Goal: Transaction & Acquisition: Book appointment/travel/reservation

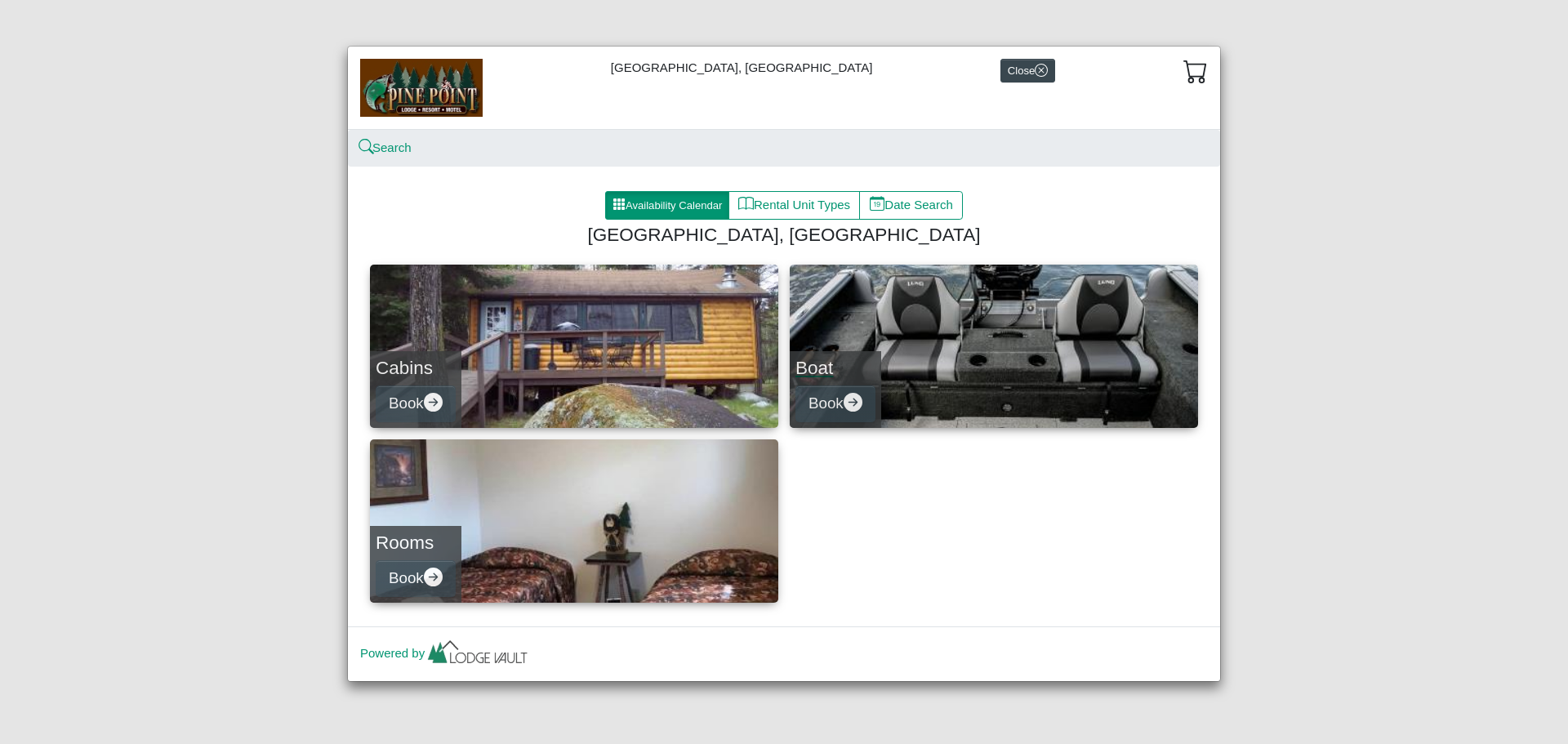
click at [827, 360] on h4 "Boat" at bounding box center [835, 367] width 80 height 22
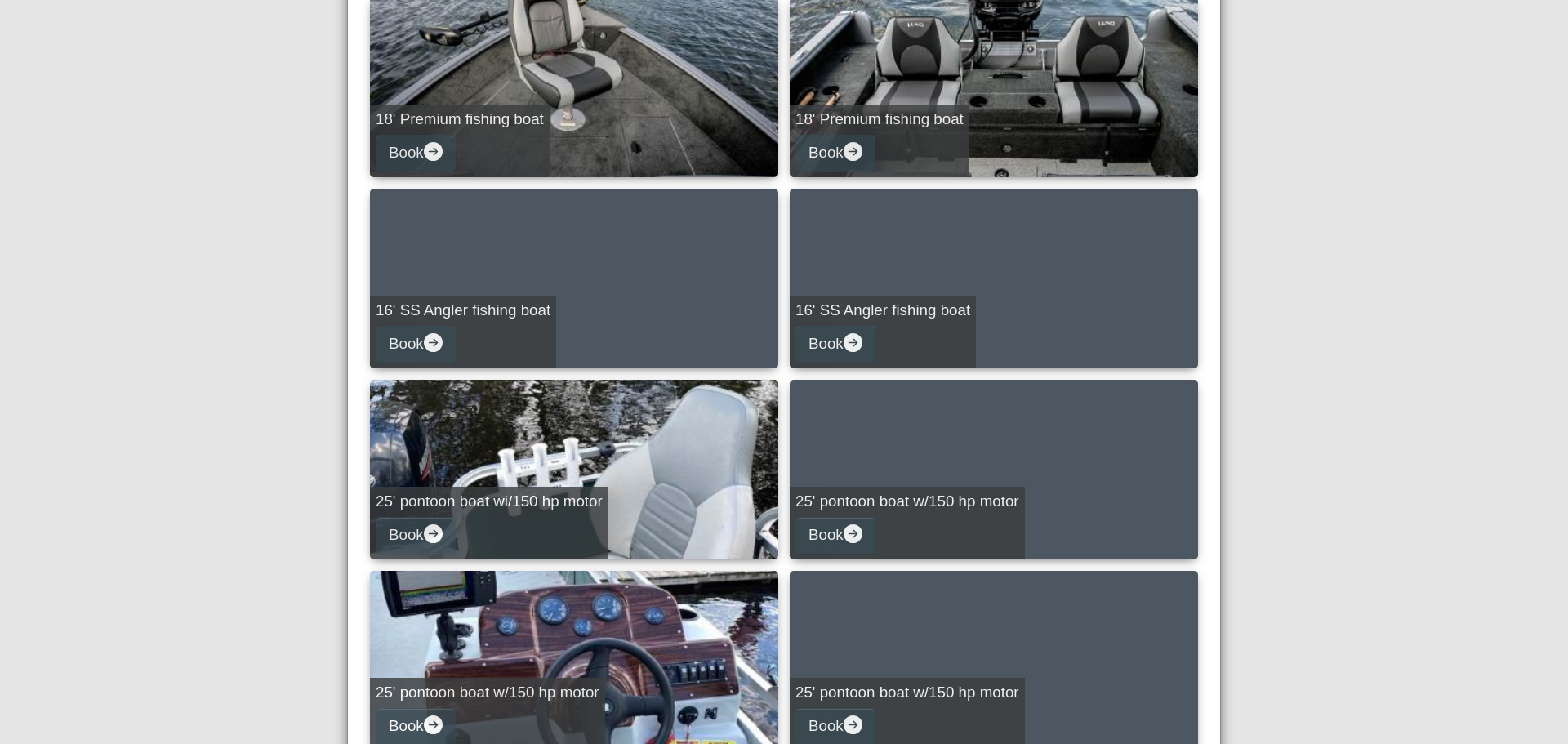
scroll to position [653, 0]
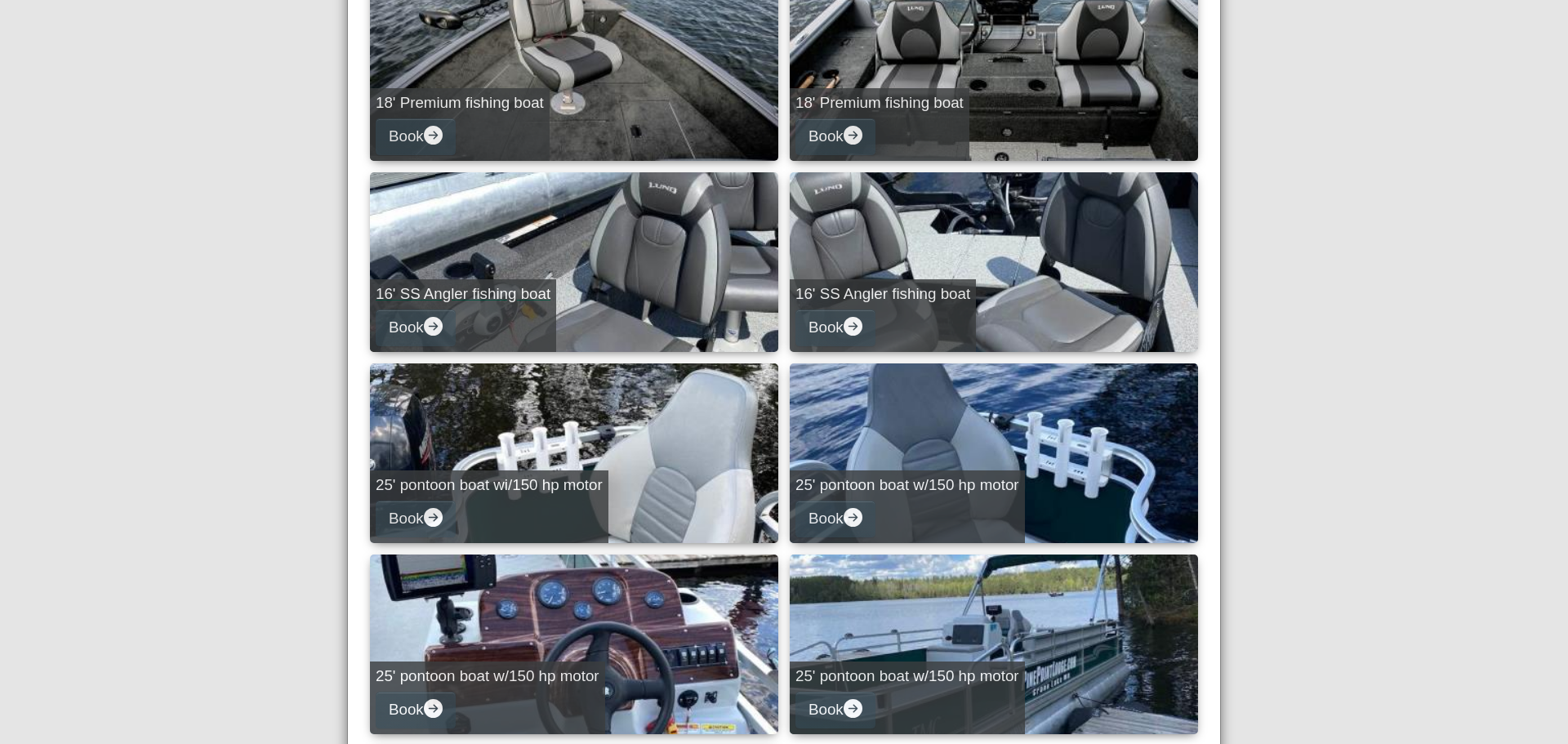
click at [499, 287] on h5 "16' SS Angler fishing boat" at bounding box center [463, 294] width 174 height 18
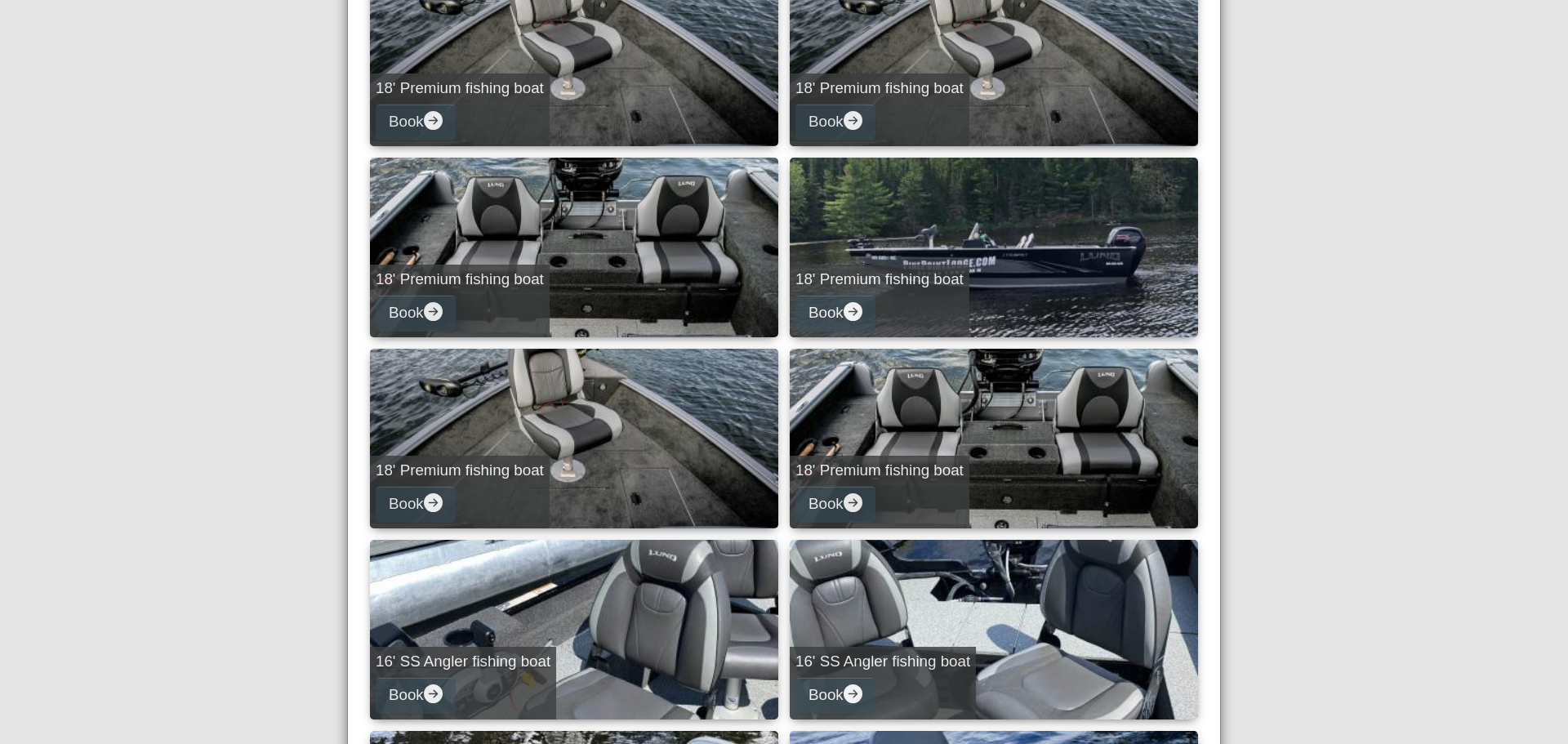
select select "*"
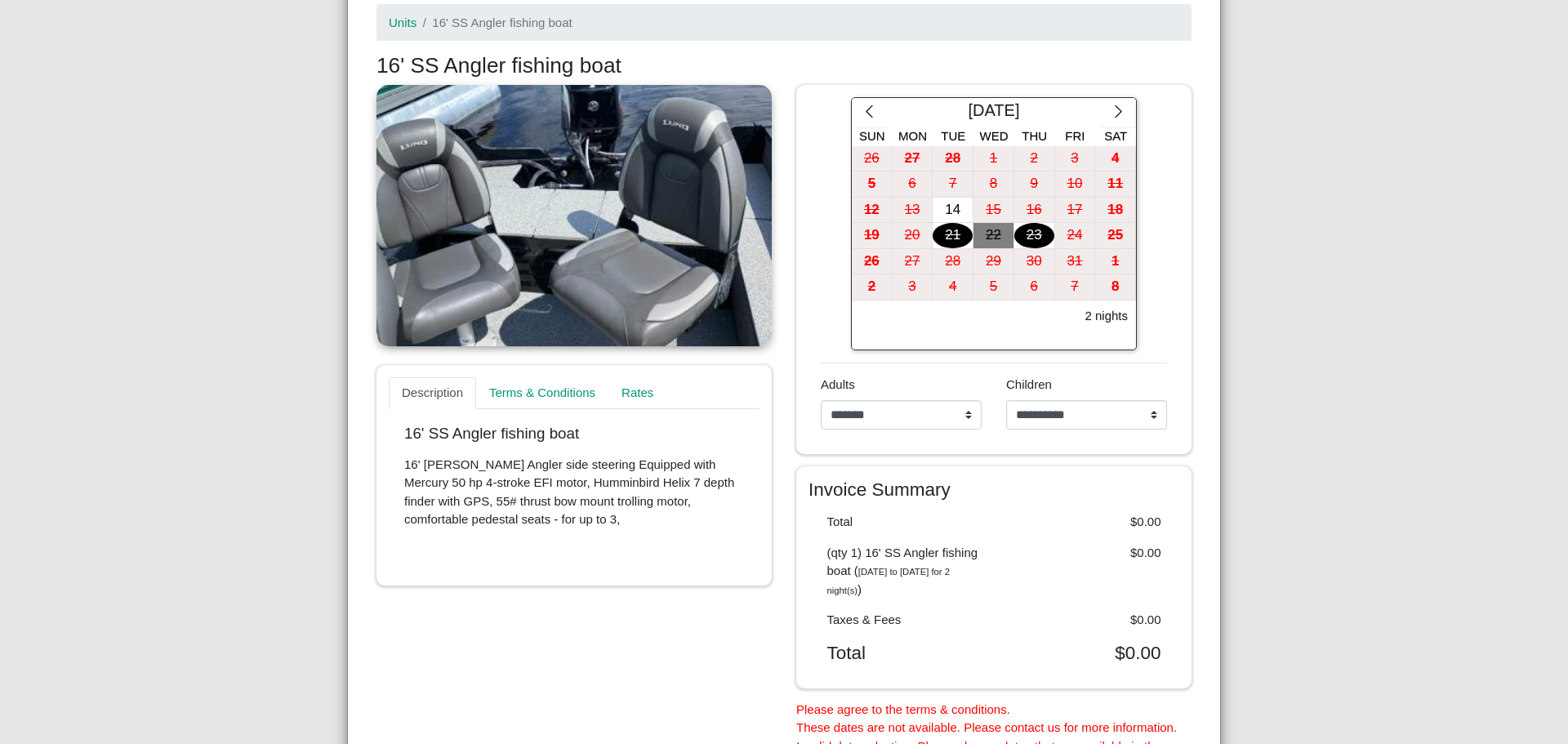
scroll to position [138, 0]
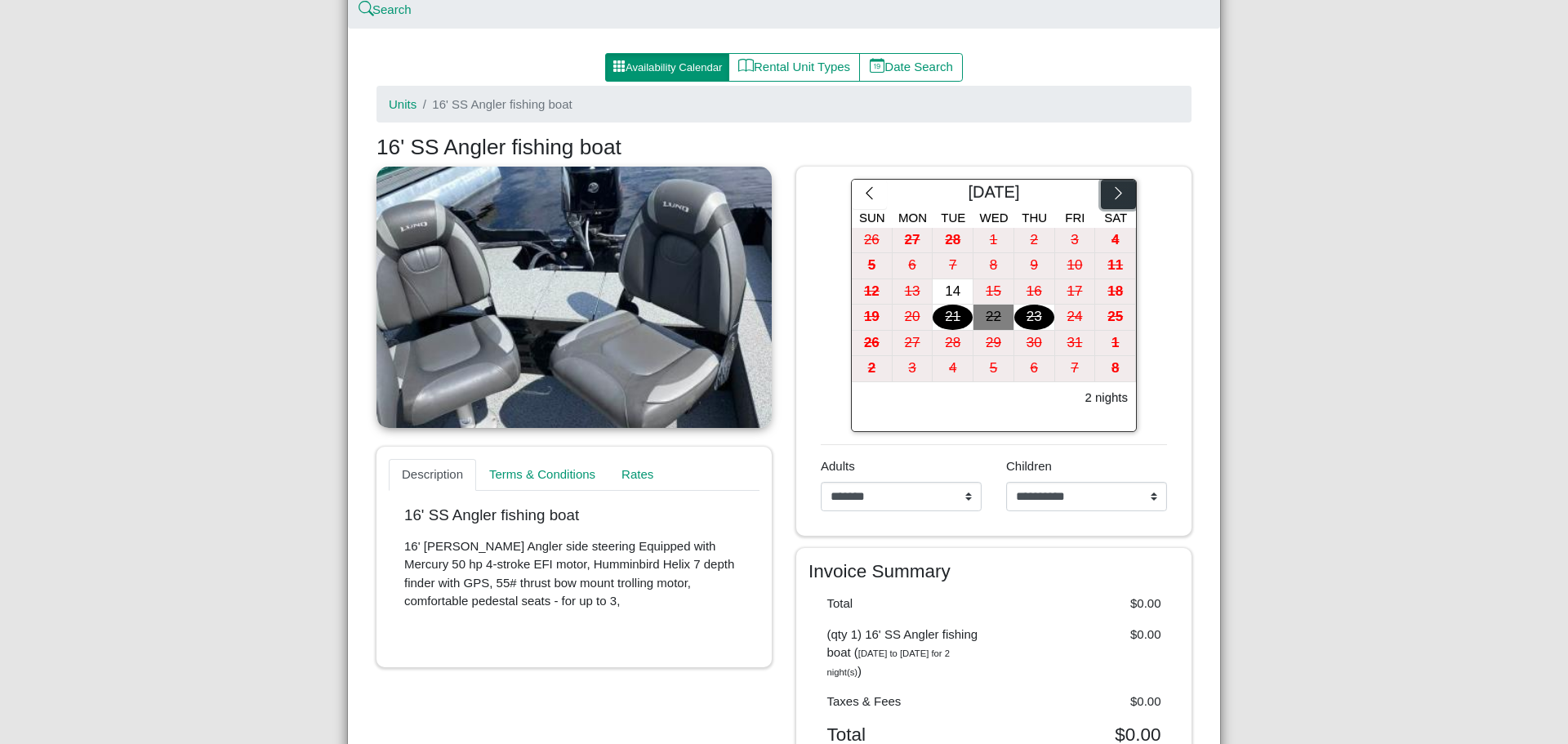
click at [1111, 187] on icon "chevron right" at bounding box center [1118, 193] width 16 height 16
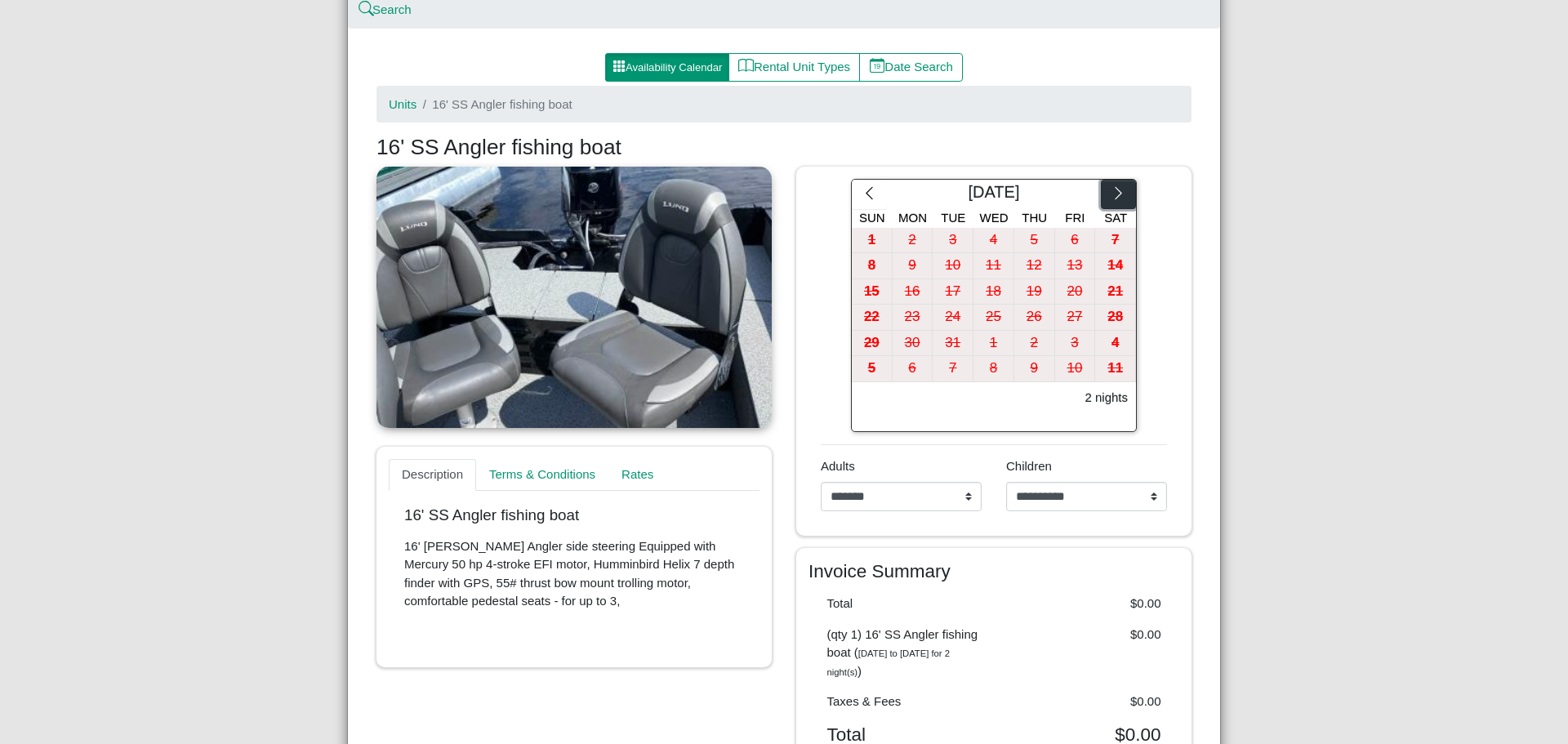
click at [1111, 187] on icon "chevron right" at bounding box center [1118, 193] width 16 height 16
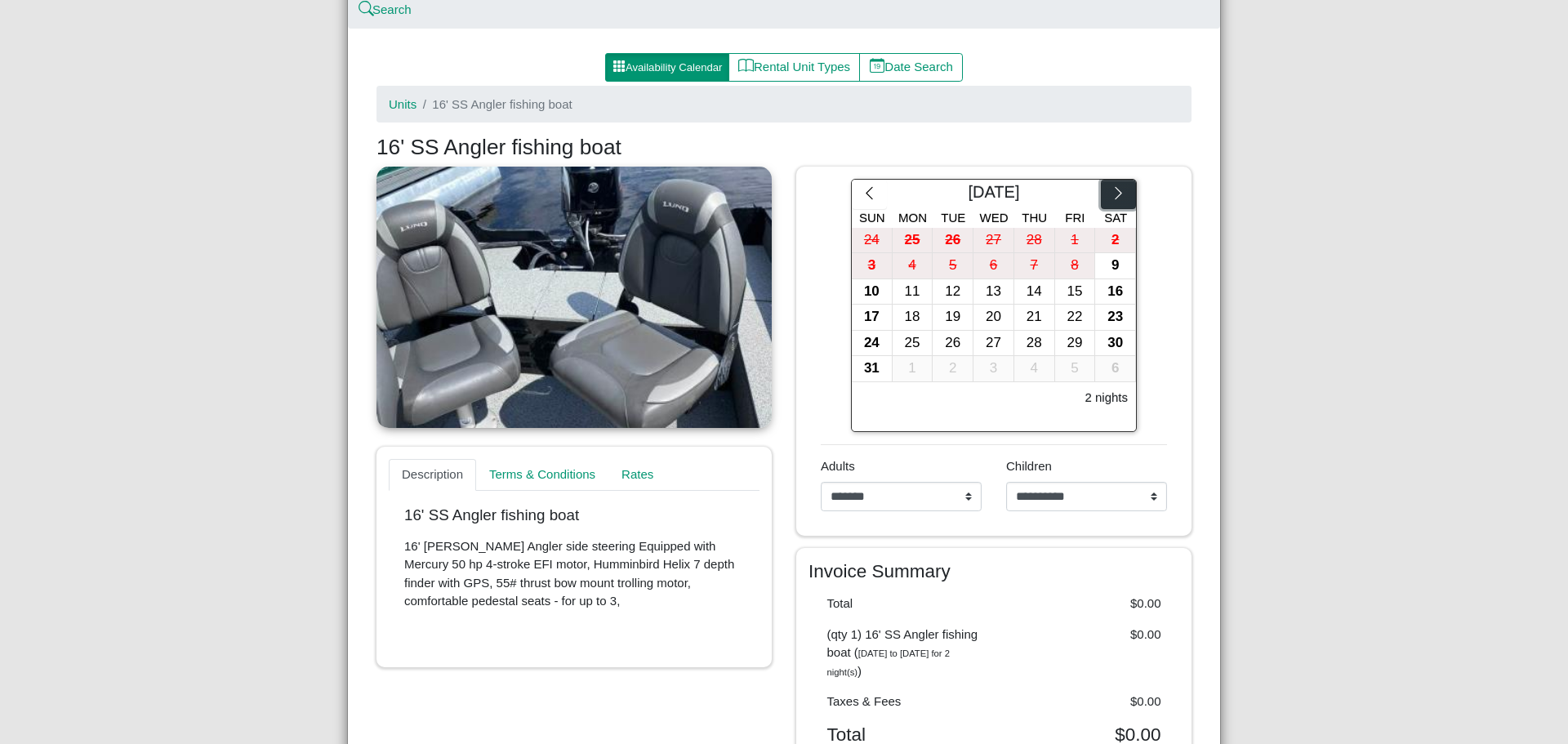
click at [1111, 187] on icon "chevron right" at bounding box center [1118, 193] width 16 height 16
click at [1109, 236] on div "4" at bounding box center [1114, 240] width 40 height 25
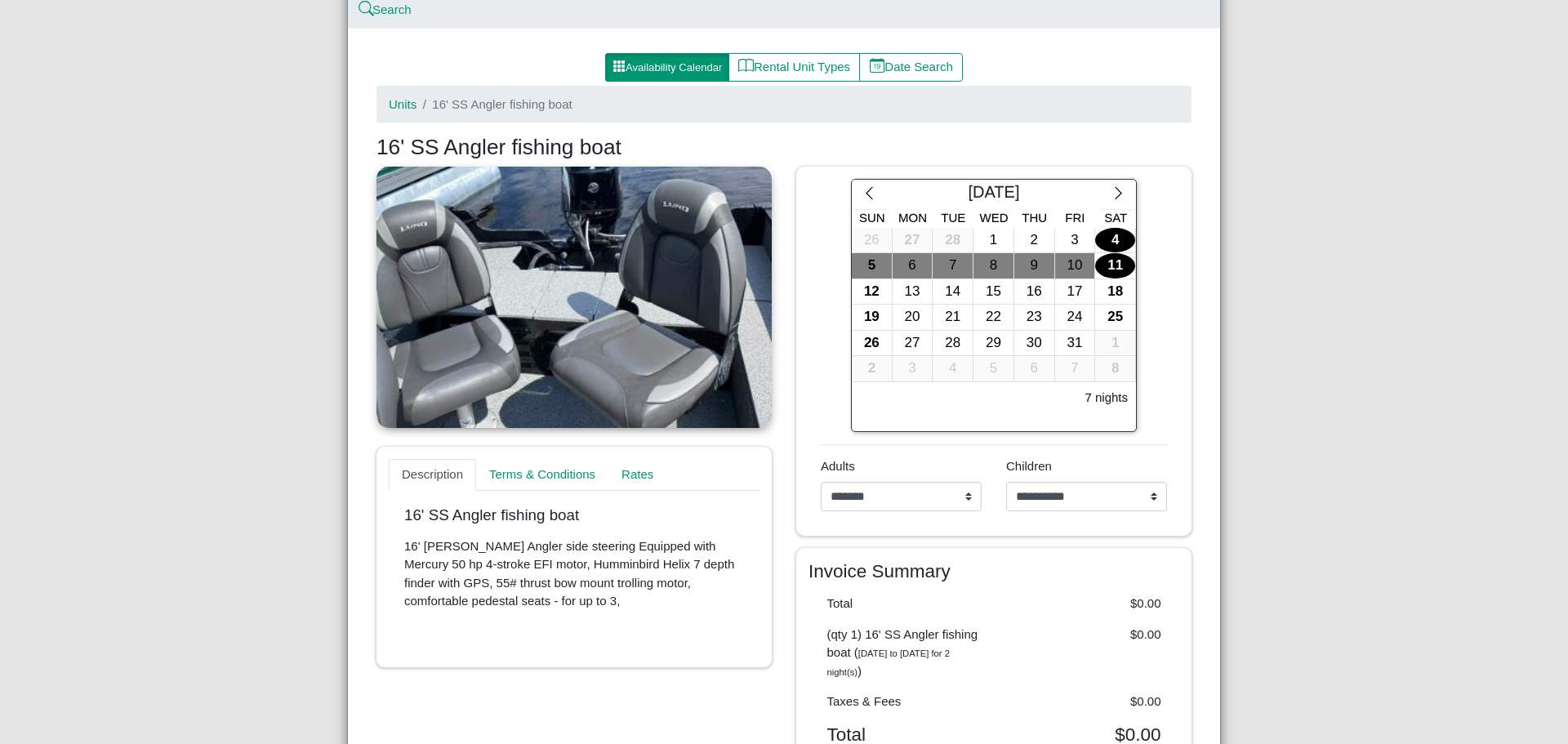
click at [1104, 263] on div "11" at bounding box center [1114, 265] width 40 height 25
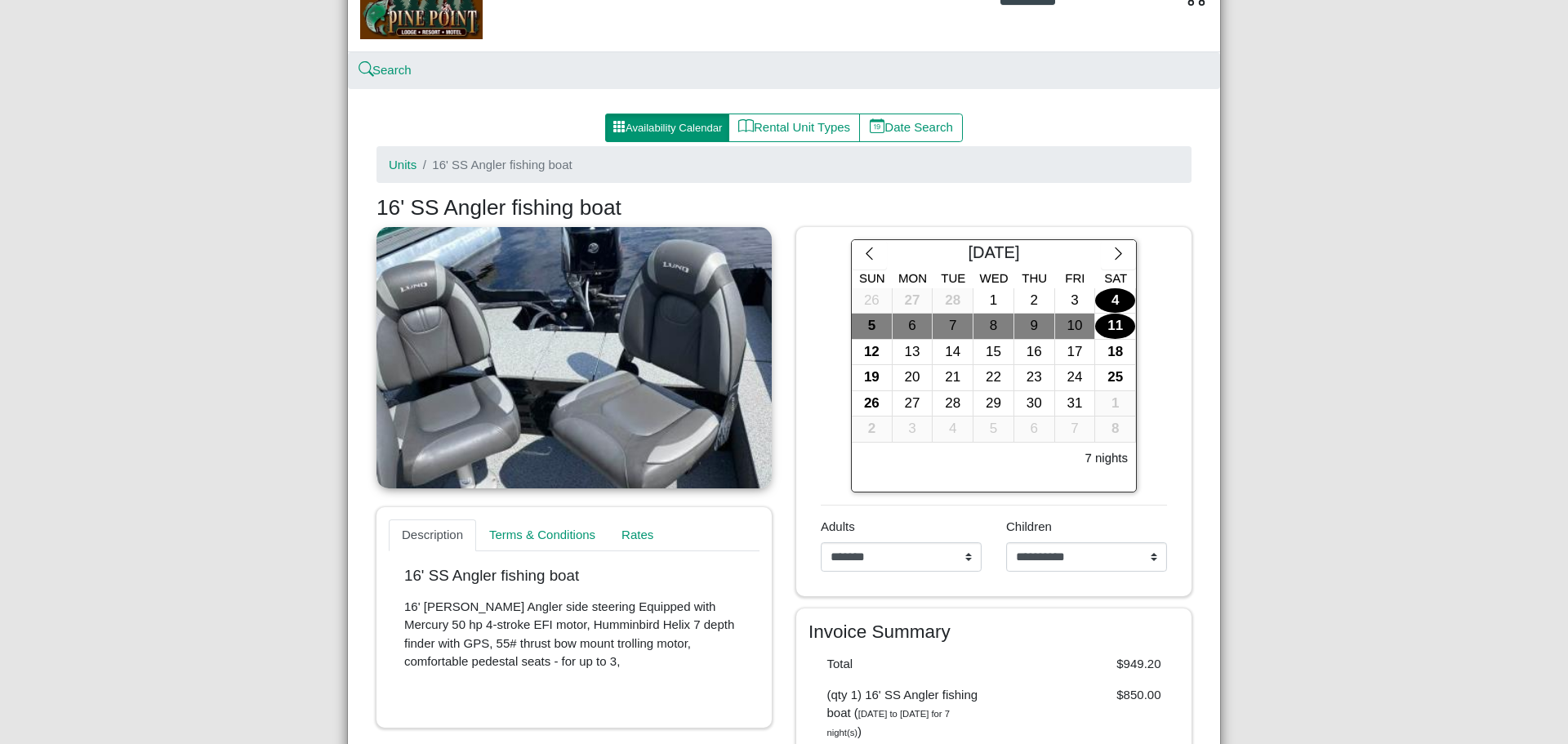
scroll to position [0, 0]
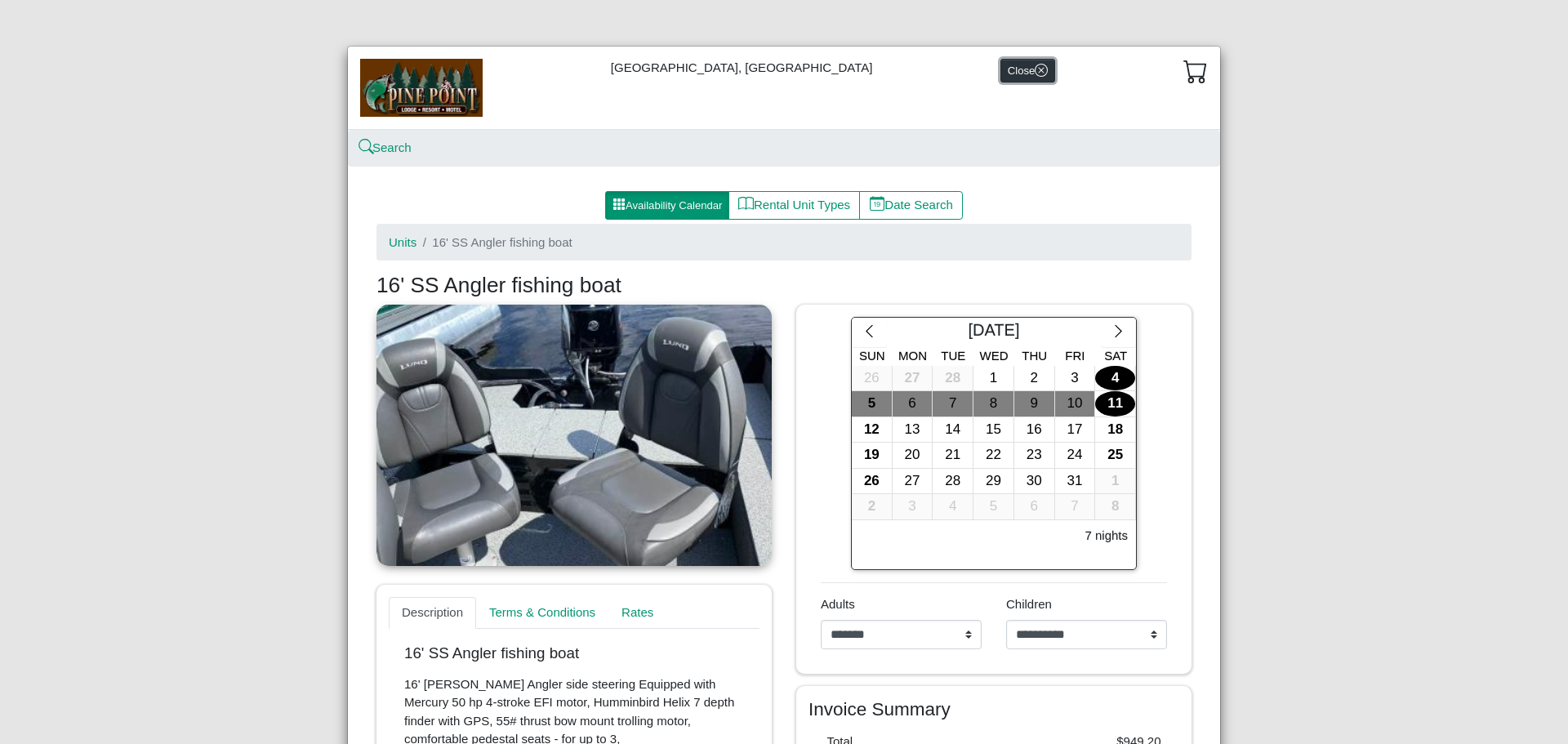
click at [1035, 65] on icon "x circle" at bounding box center [1041, 70] width 13 height 13
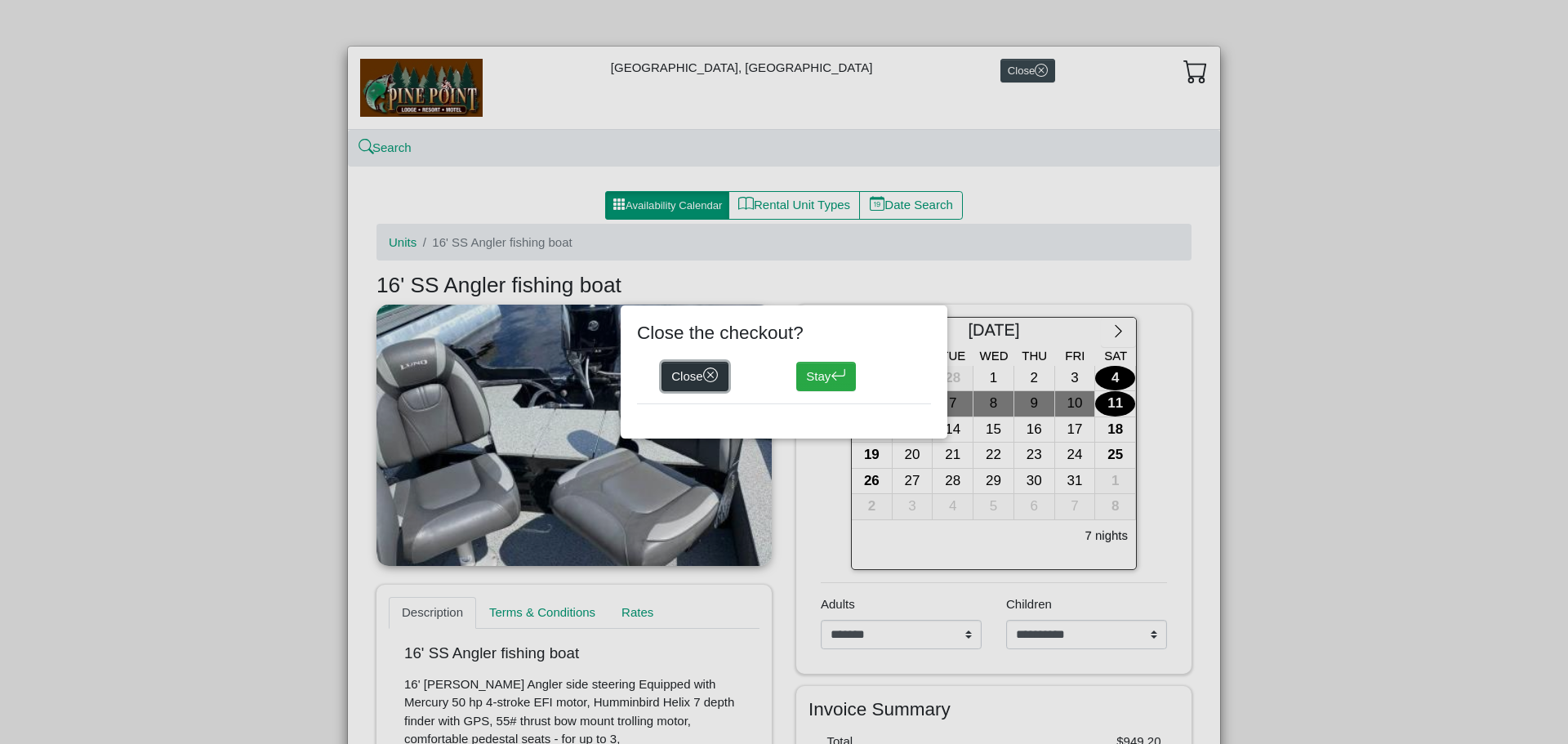
click at [684, 376] on button "Close" at bounding box center [695, 376] width 67 height 29
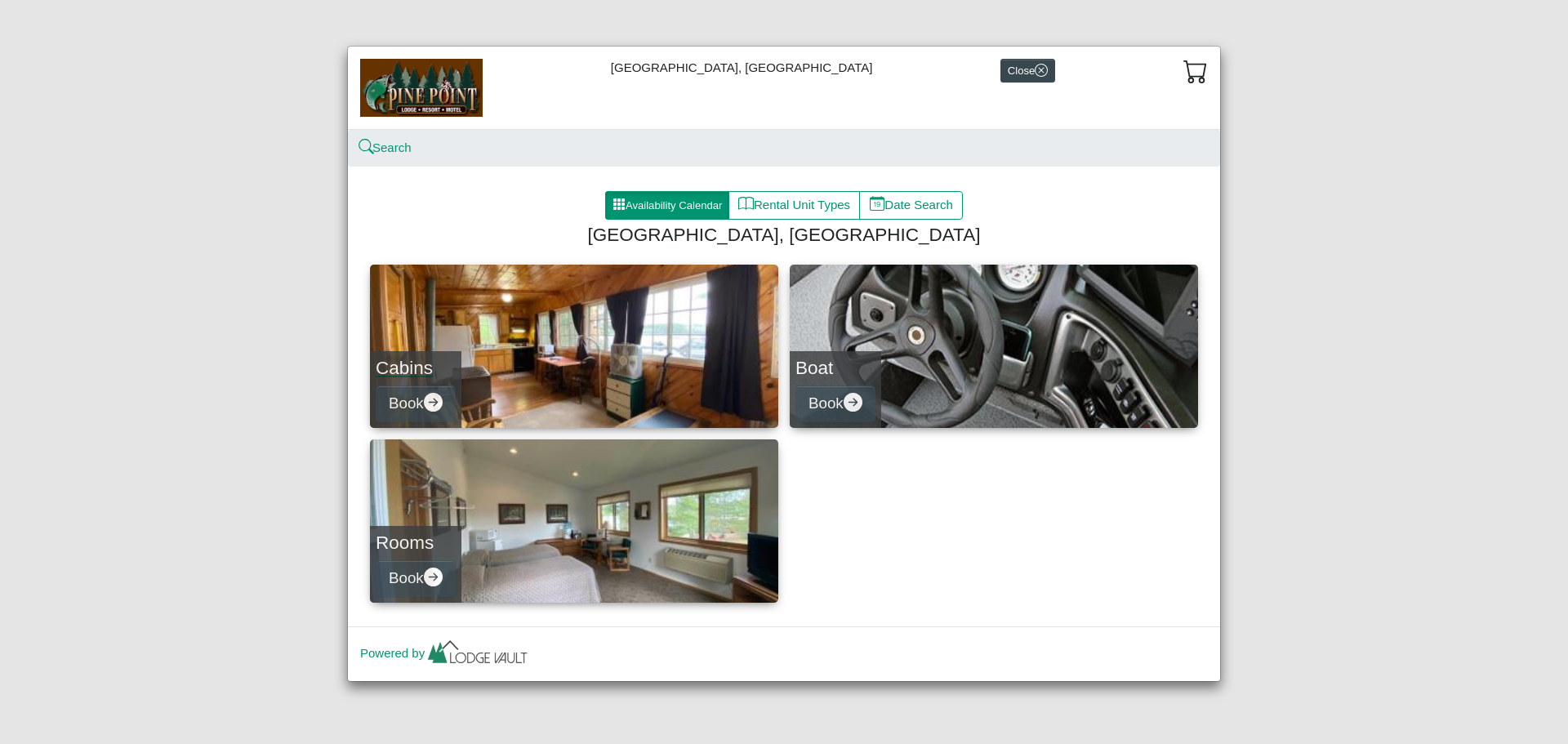
click at [407, 360] on h4 "Cabins" at bounding box center [416, 367] width 80 height 22
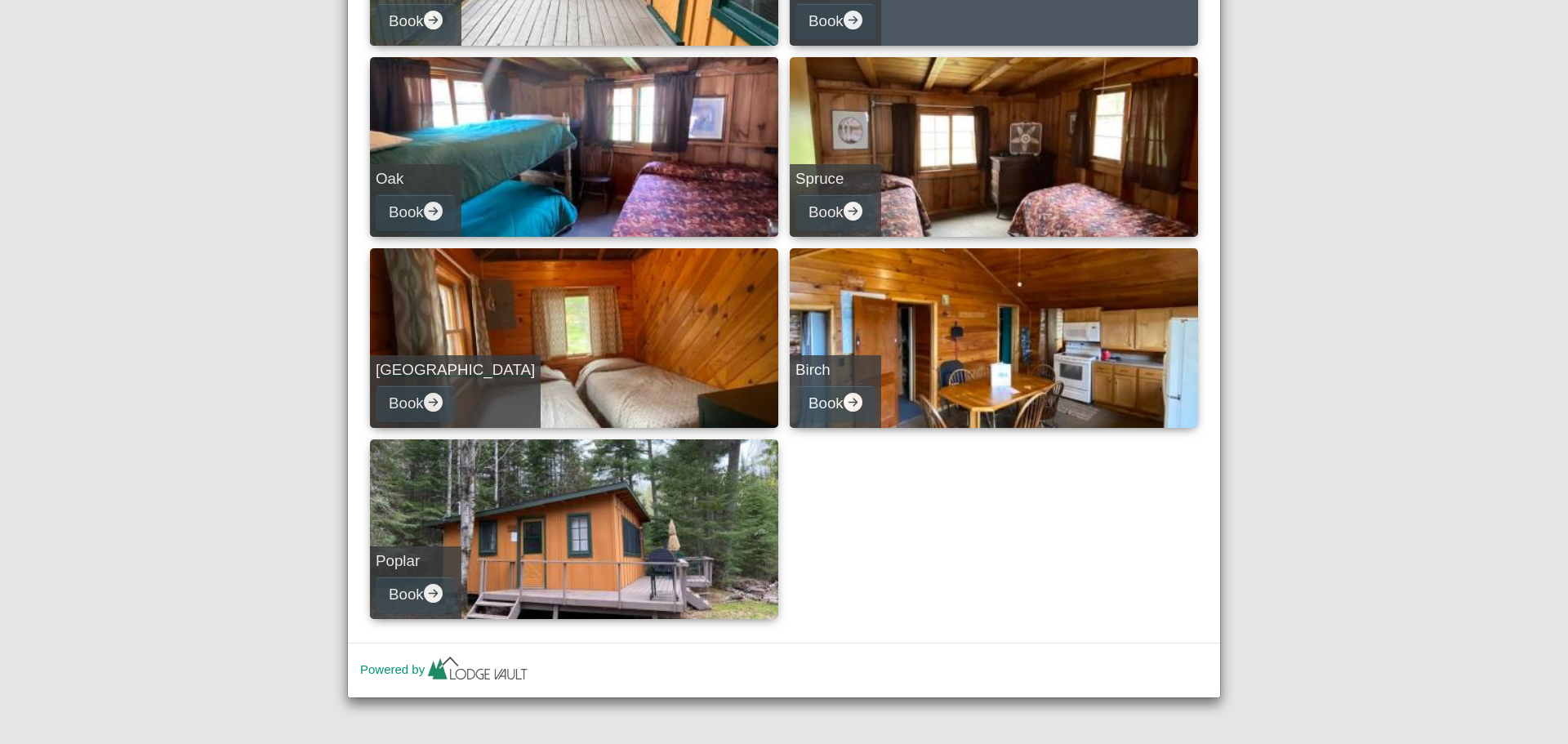
scroll to position [578, 0]
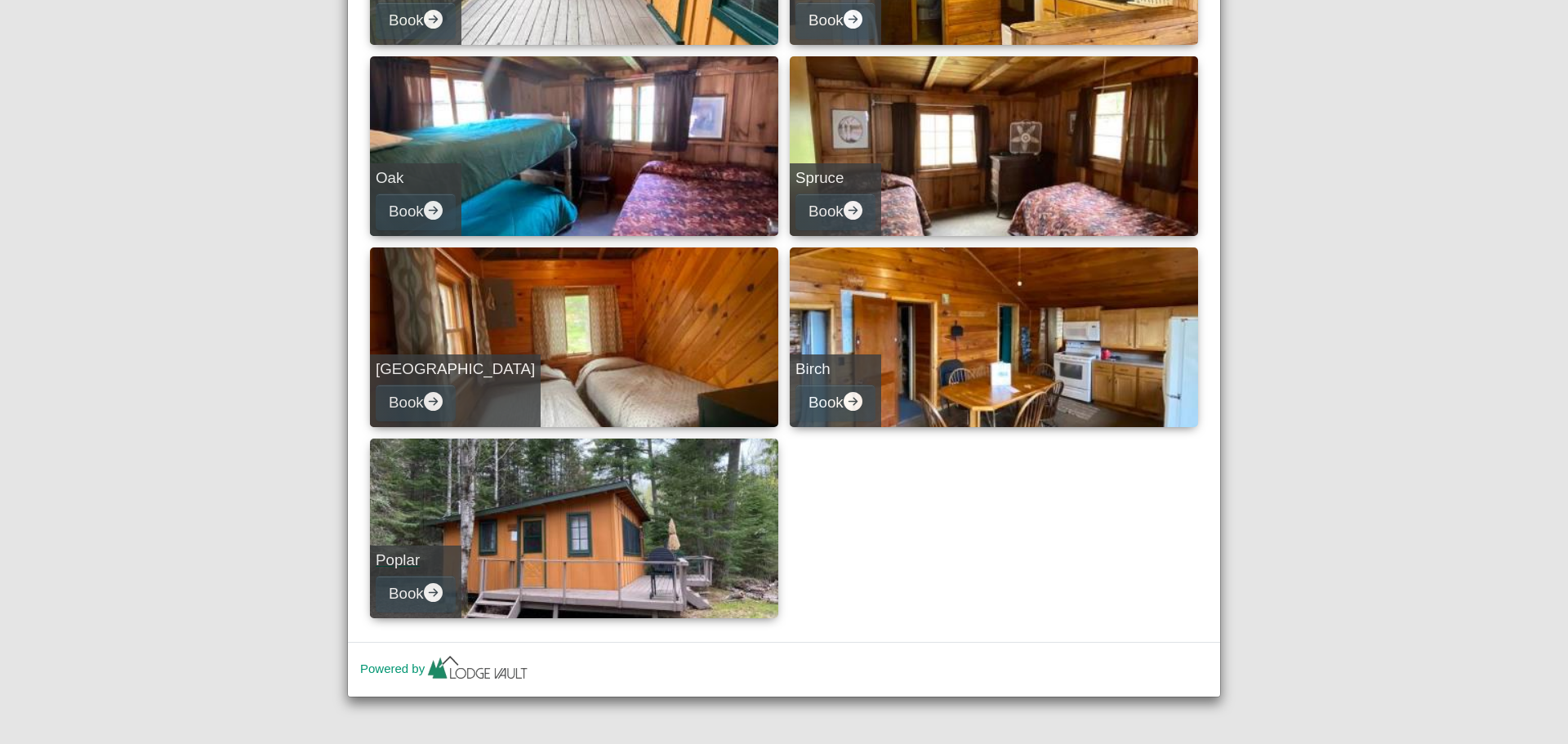
click at [391, 559] on h5 "Poplar" at bounding box center [416, 560] width 80 height 18
select select "*"
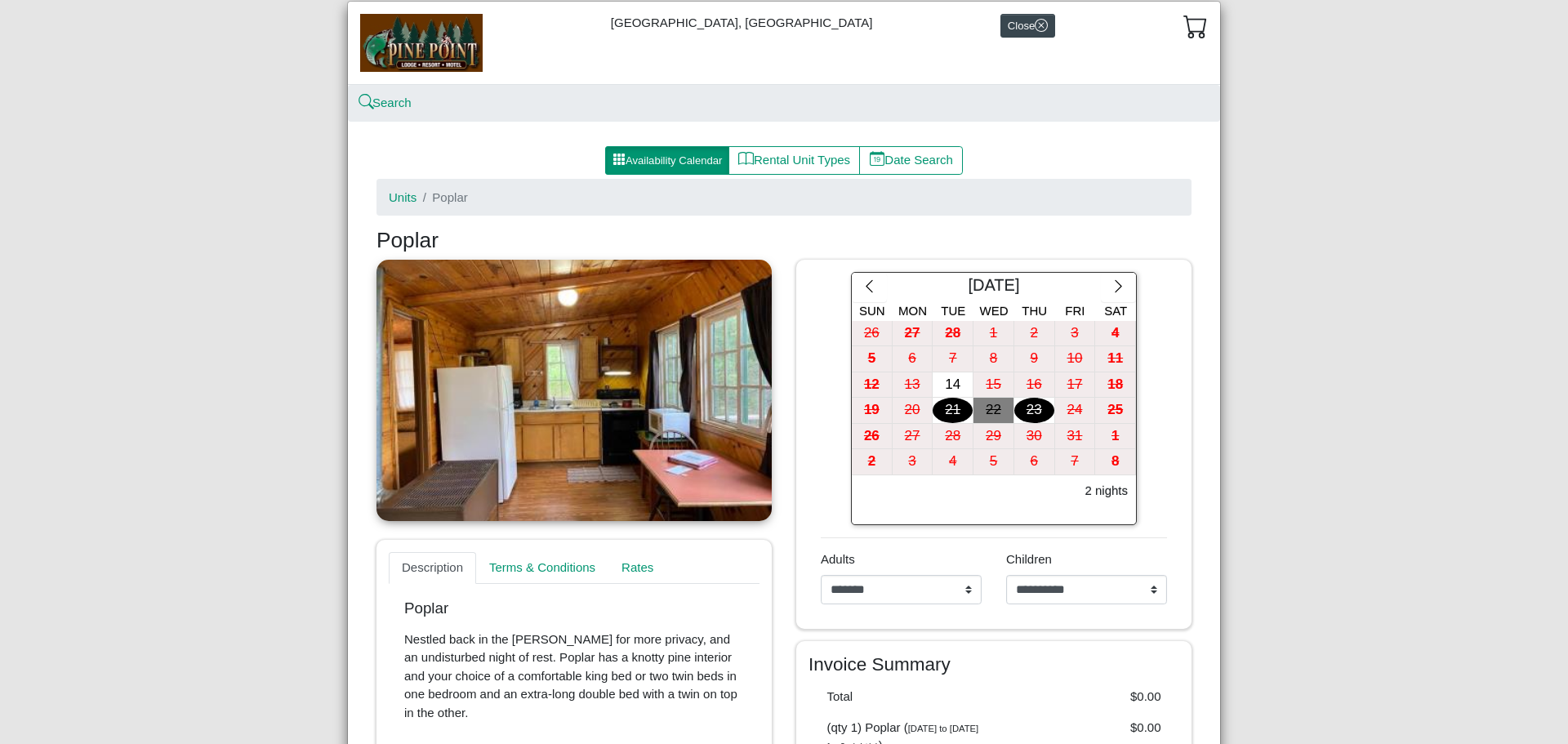
scroll to position [39, 0]
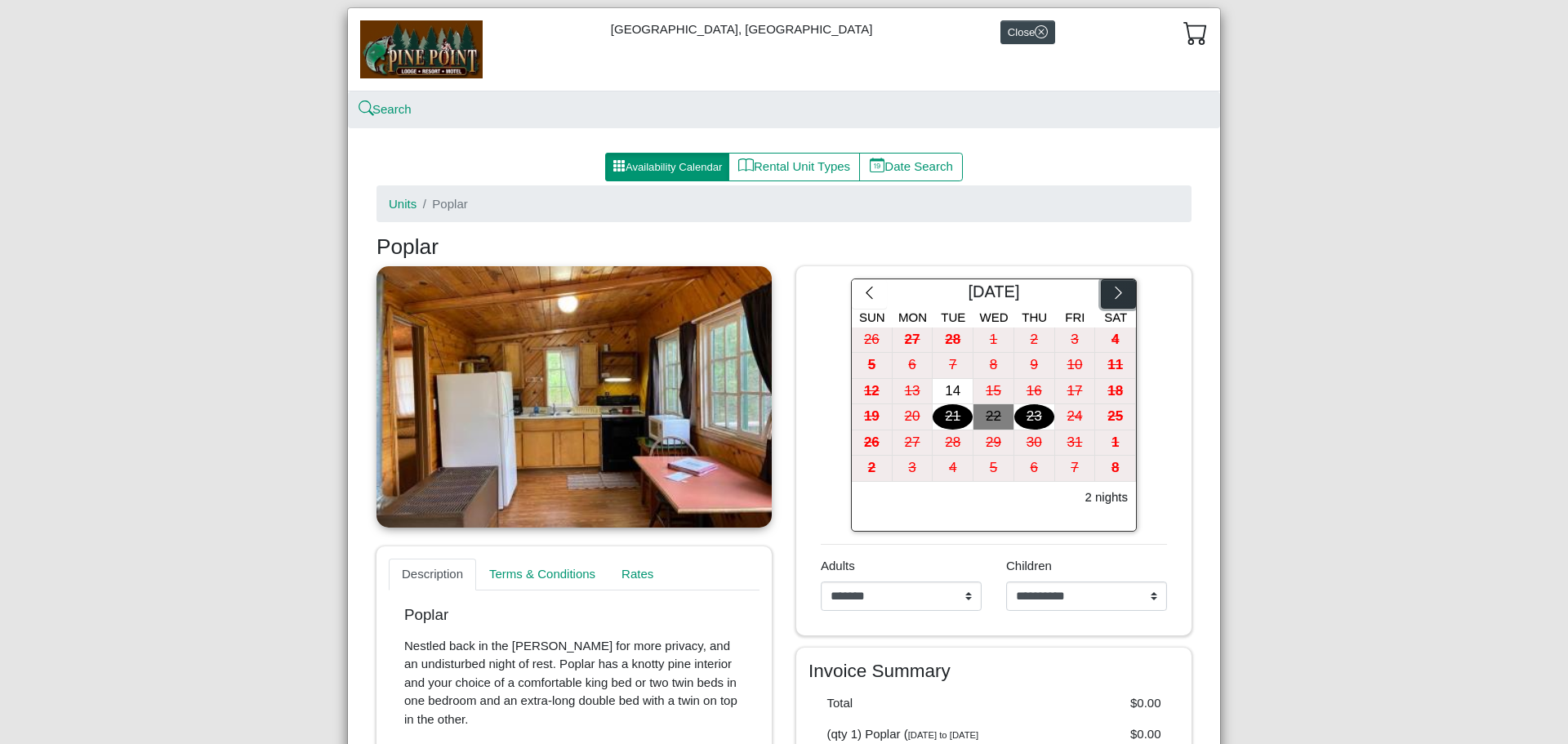
click at [1111, 289] on icon "chevron right" at bounding box center [1118, 293] width 16 height 16
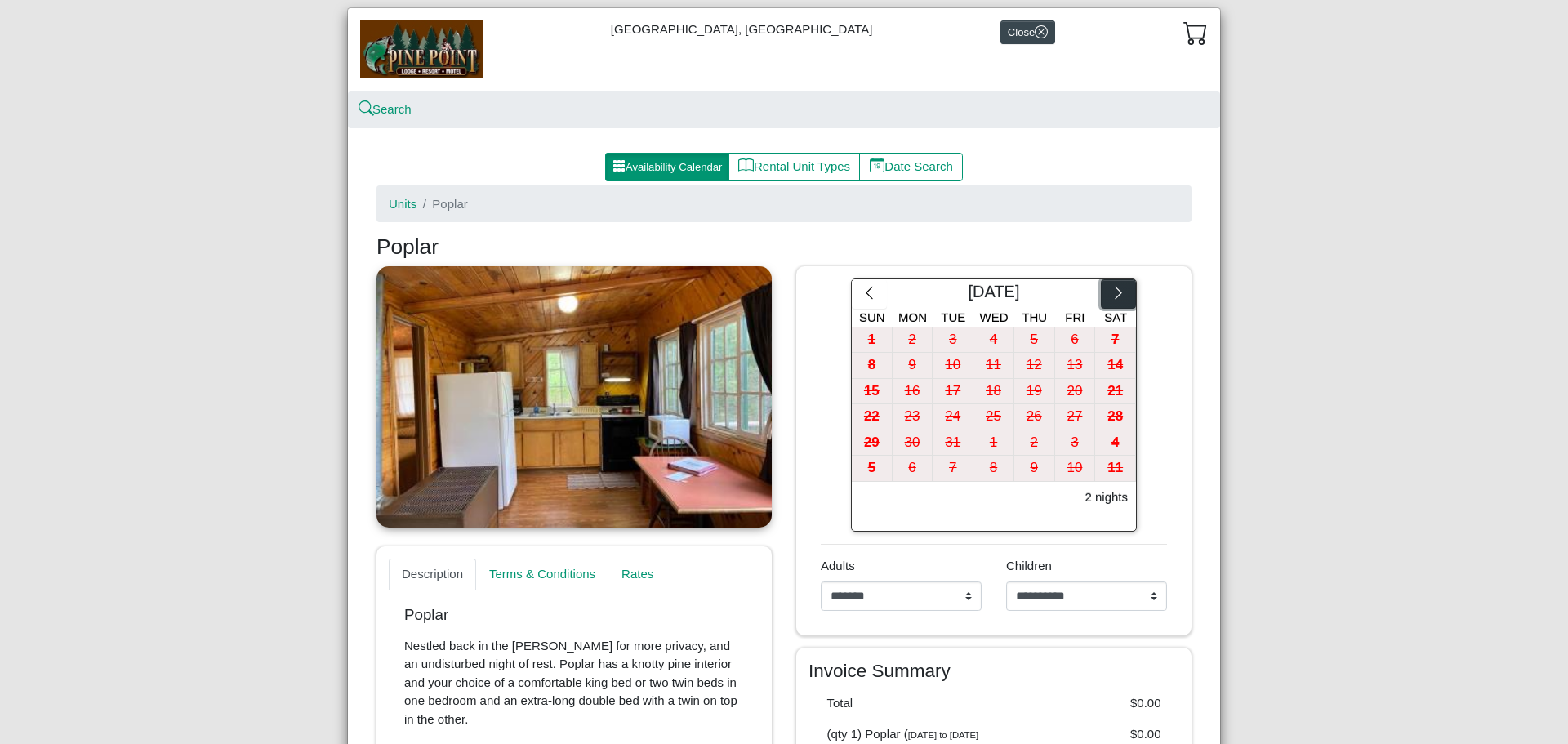
click at [1111, 289] on icon "chevron right" at bounding box center [1118, 293] width 16 height 16
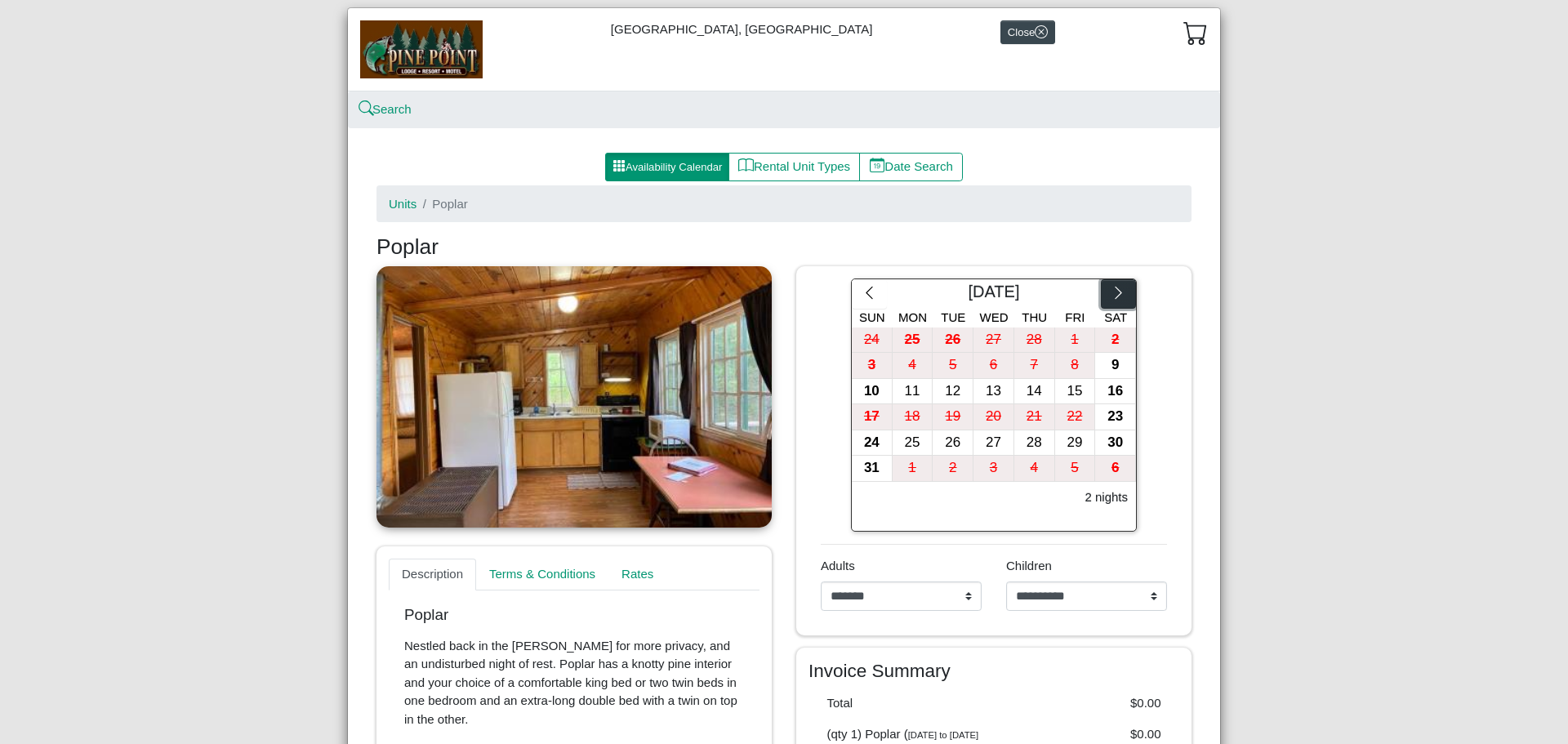
click at [1111, 289] on icon "chevron right" at bounding box center [1118, 293] width 16 height 16
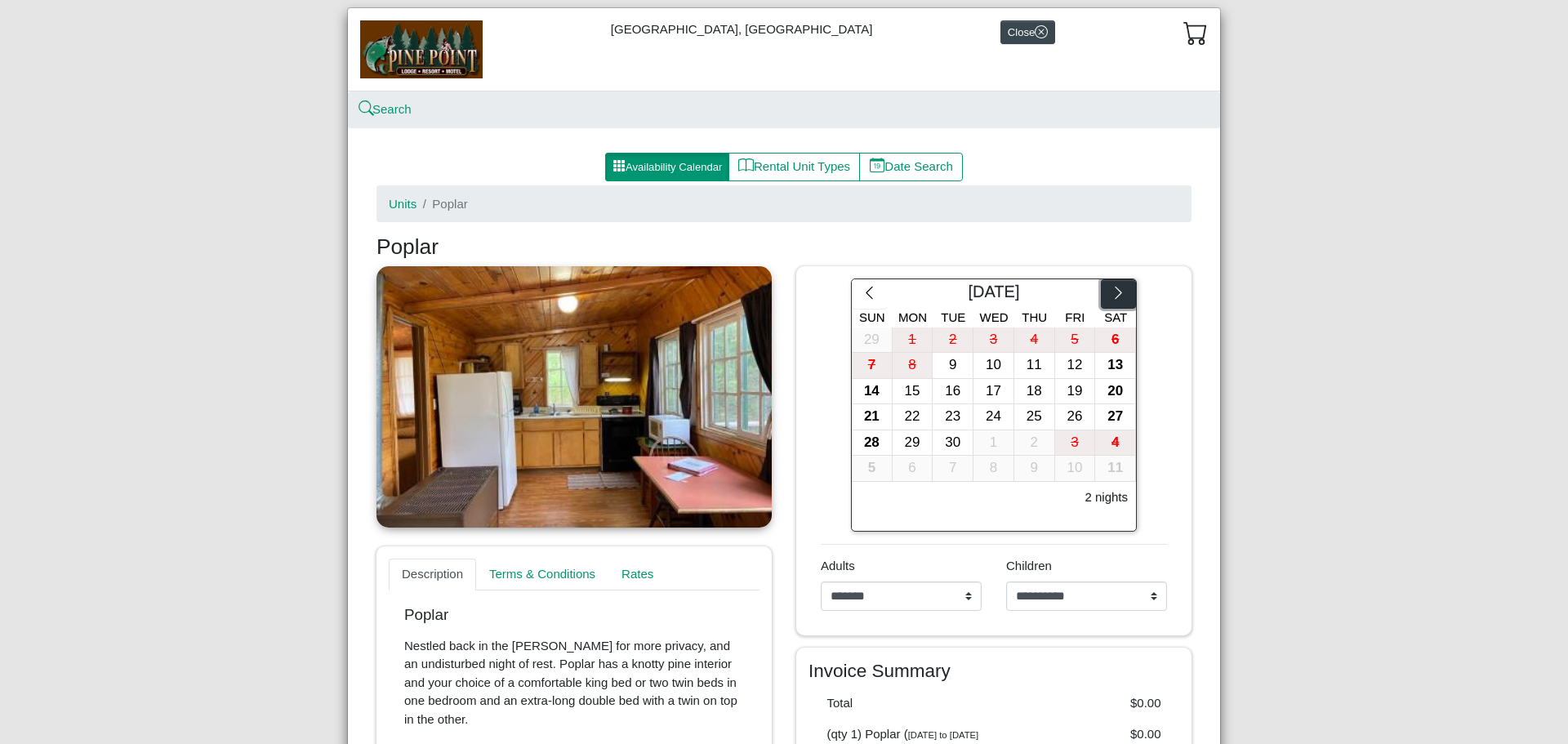
click at [1111, 289] on icon "chevron right" at bounding box center [1118, 293] width 16 height 16
click at [858, 367] on div "5" at bounding box center [871, 365] width 40 height 25
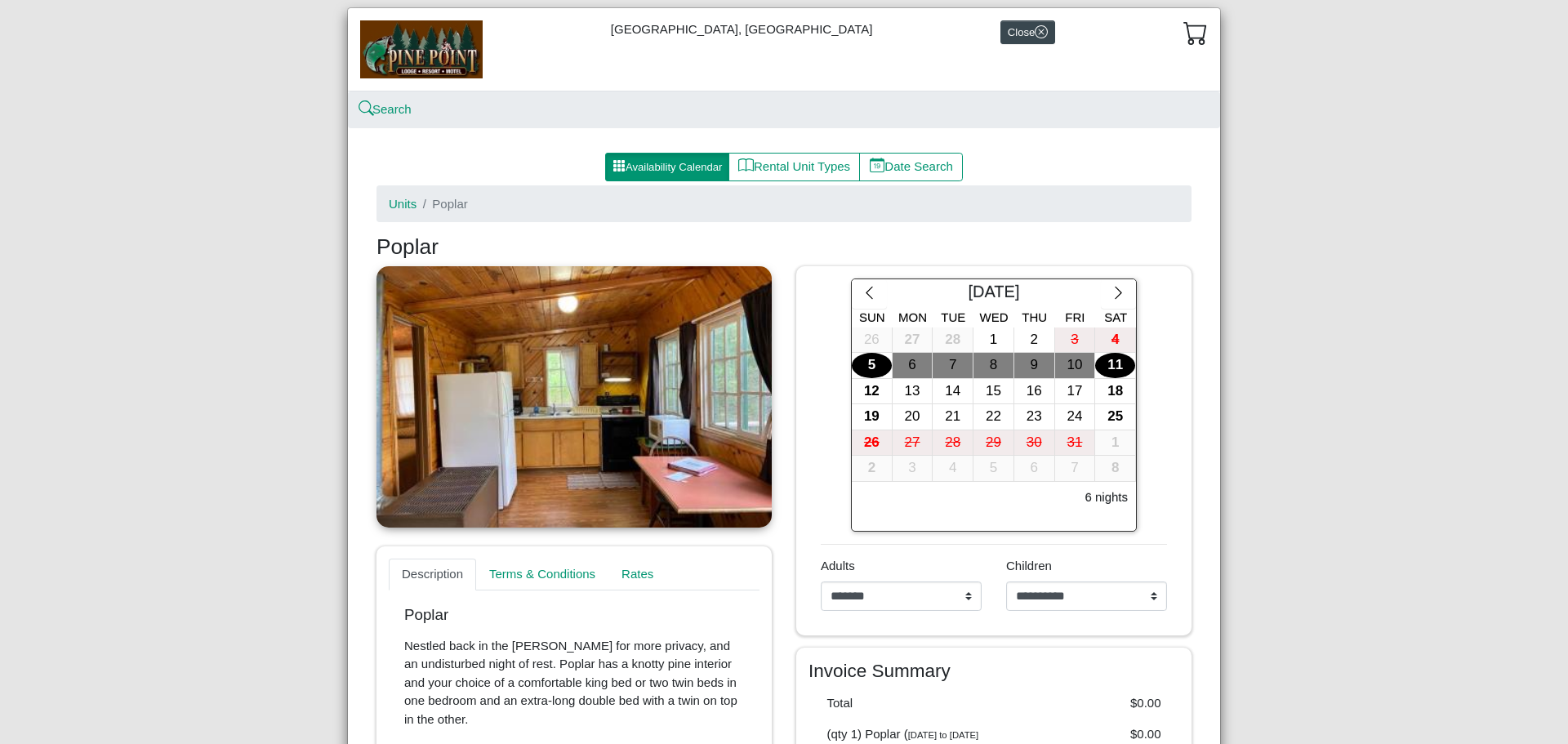
click at [1117, 370] on div "11" at bounding box center [1114, 365] width 40 height 25
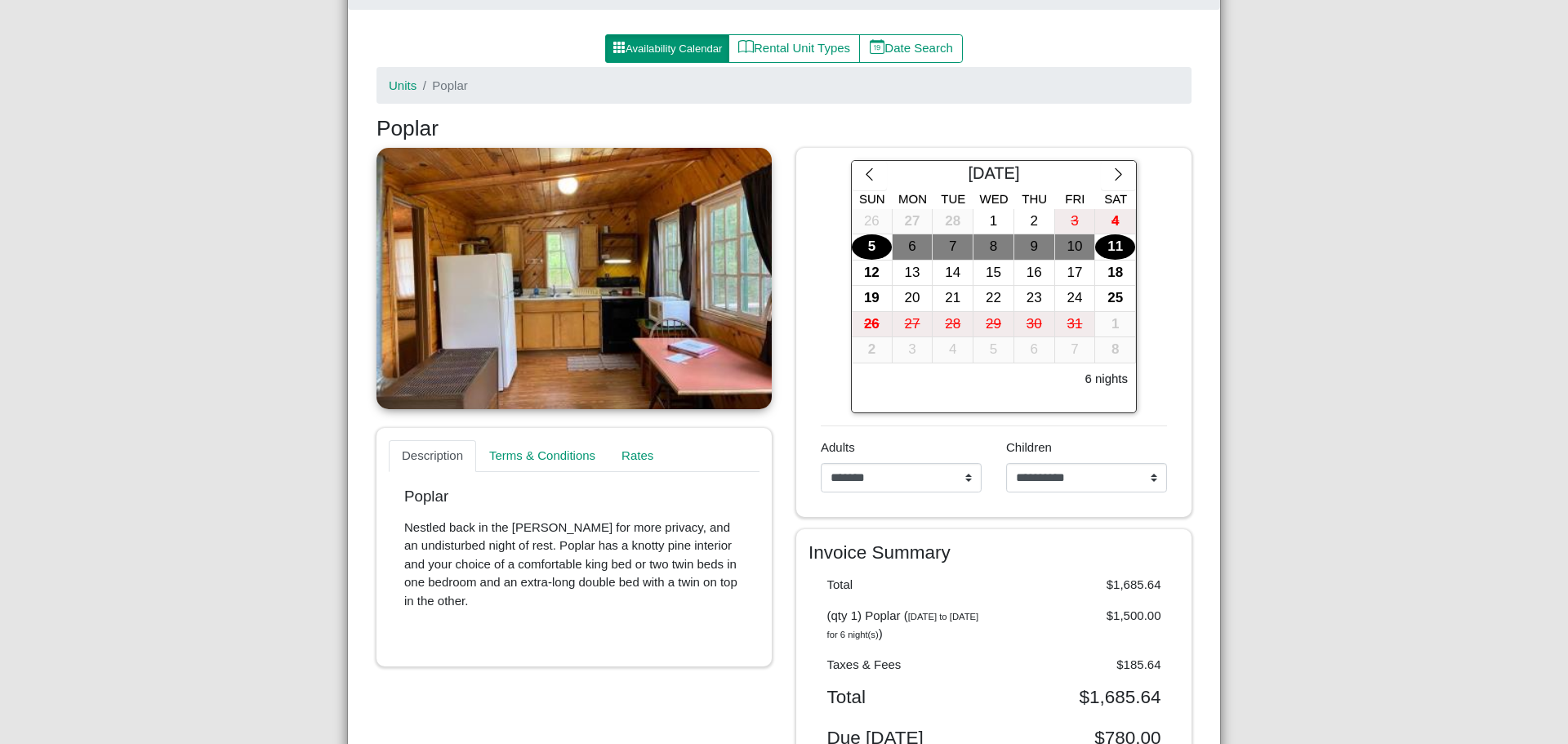
scroll to position [164, 0]
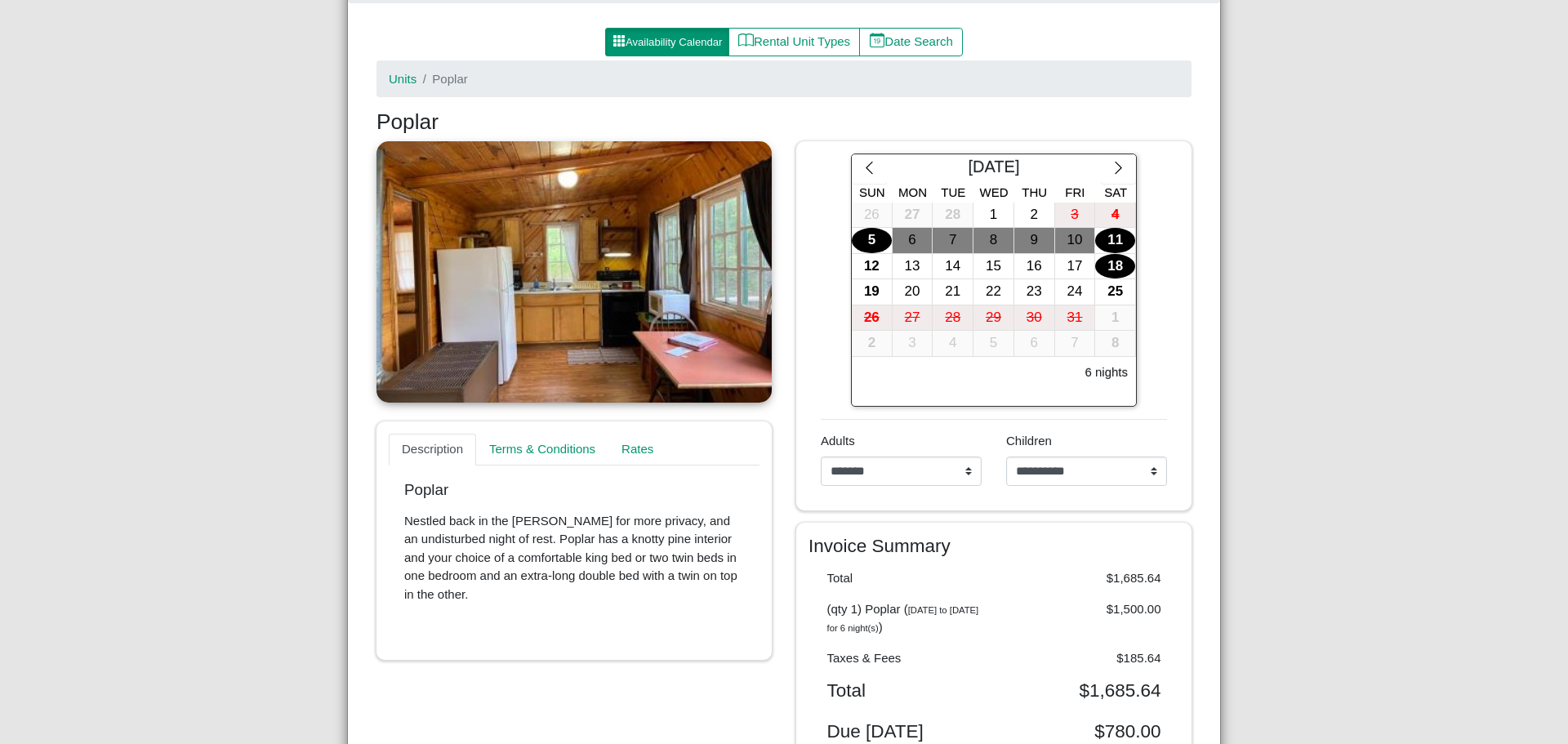
click at [1111, 271] on div "18" at bounding box center [1114, 266] width 40 height 25
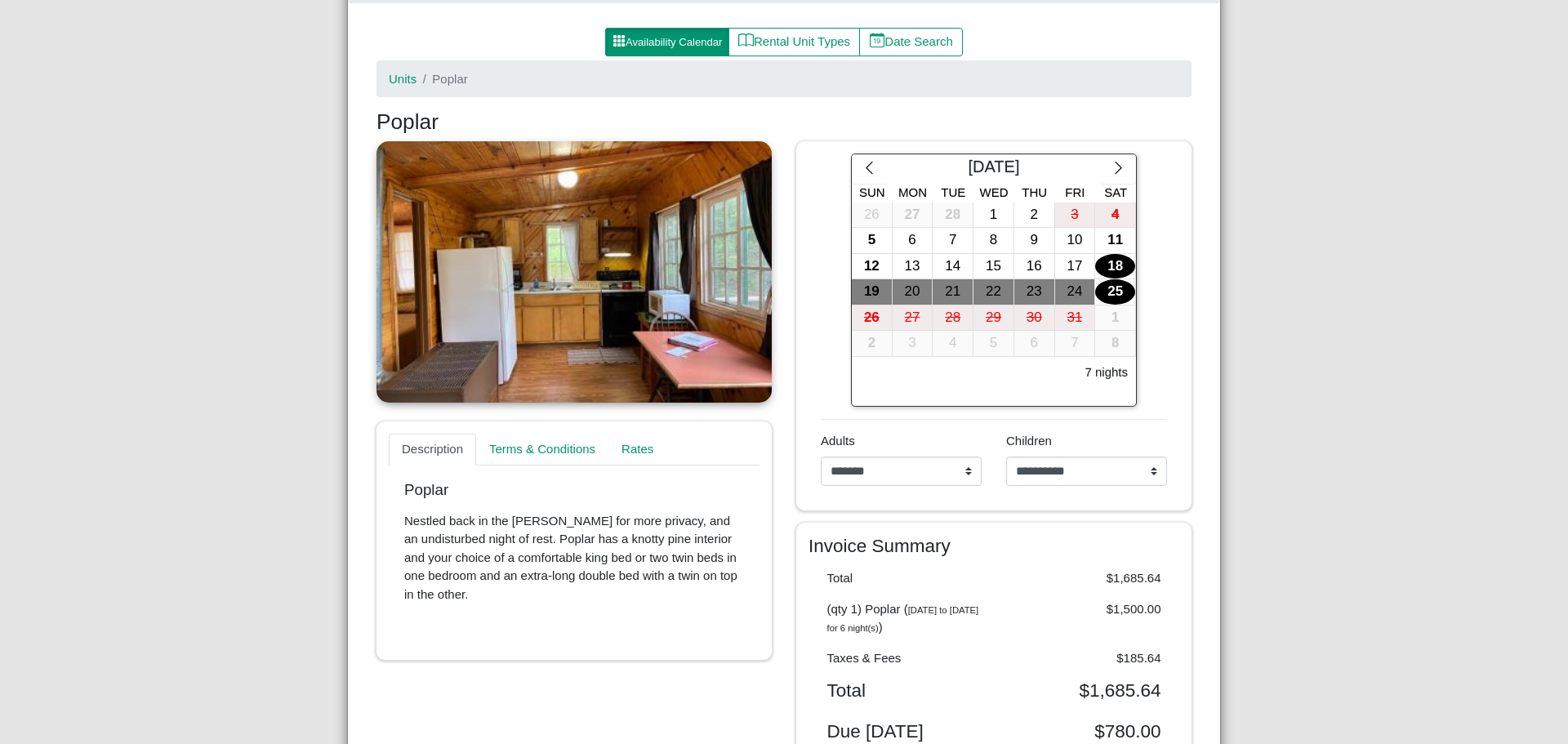
click at [1116, 288] on div "25" at bounding box center [1114, 292] width 40 height 25
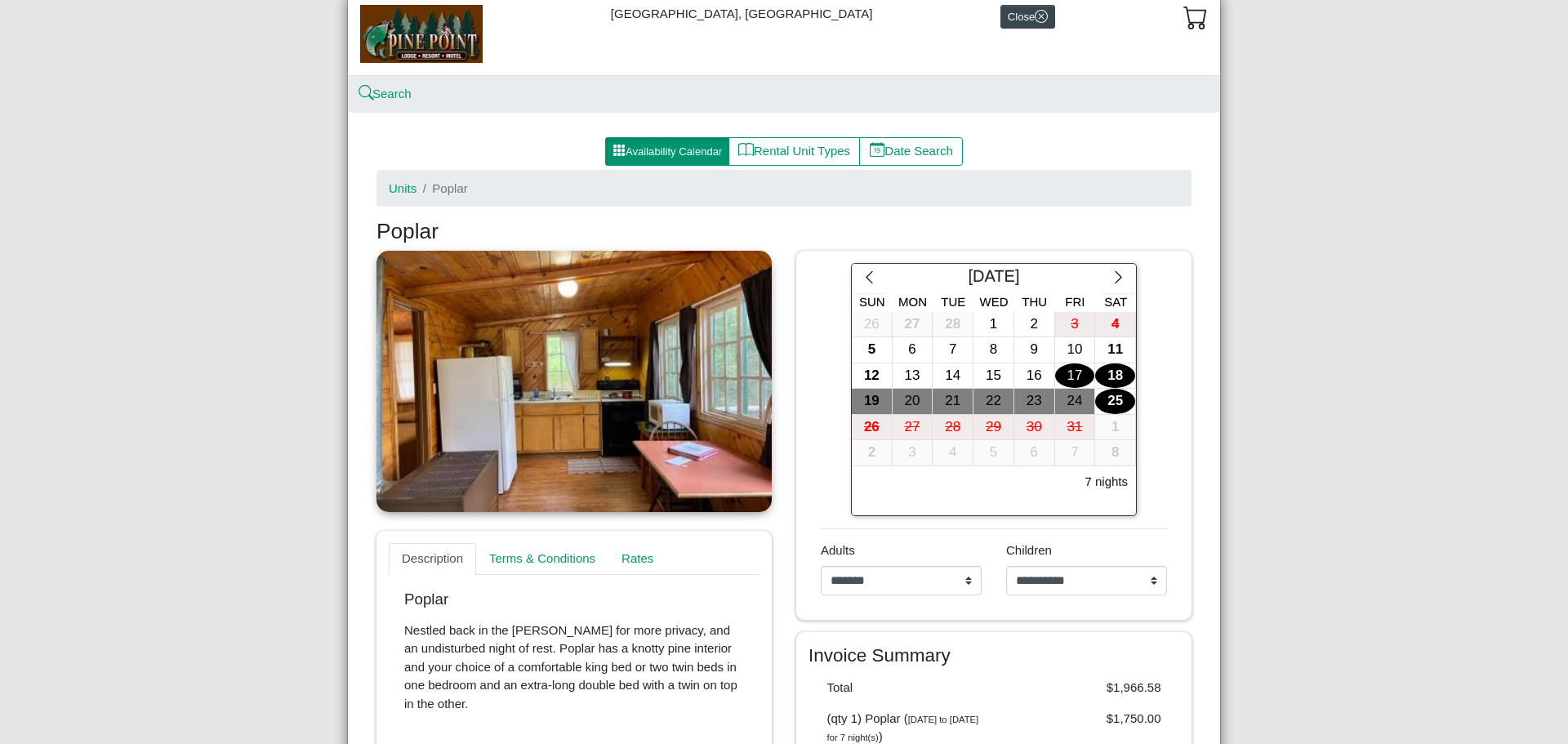
scroll to position [0, 0]
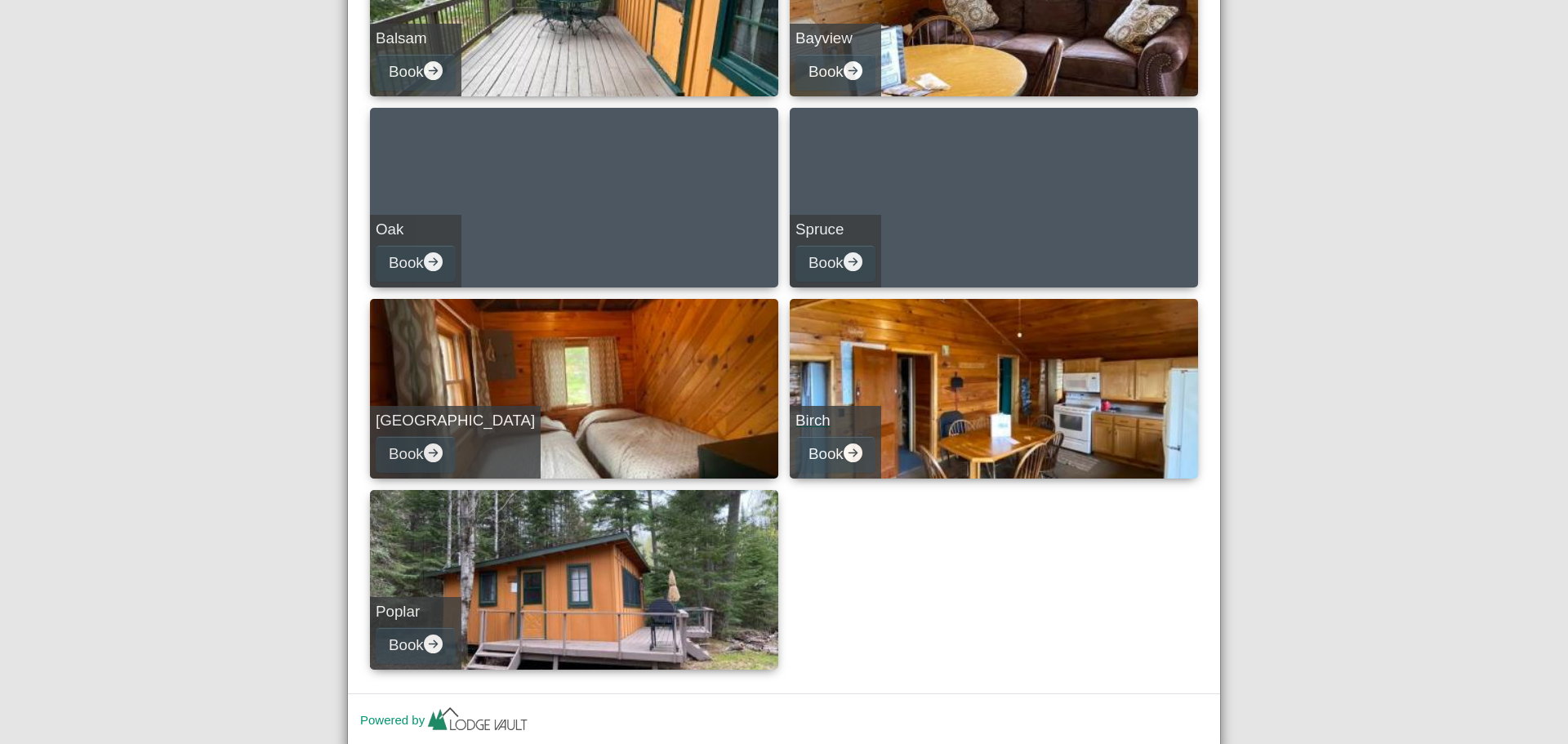
scroll to position [578, 0]
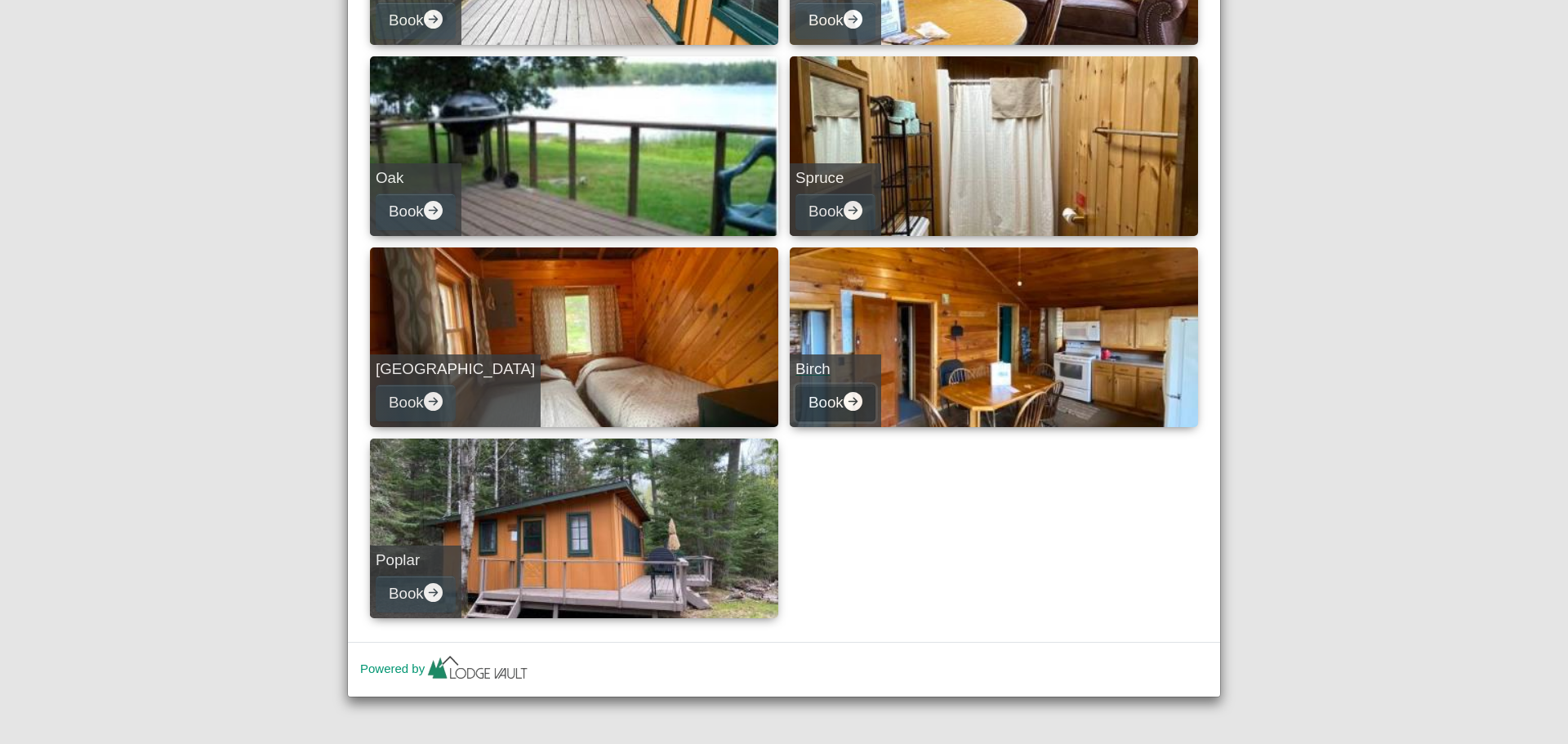
click at [818, 393] on button "Book" at bounding box center [835, 403] width 80 height 37
select select "*"
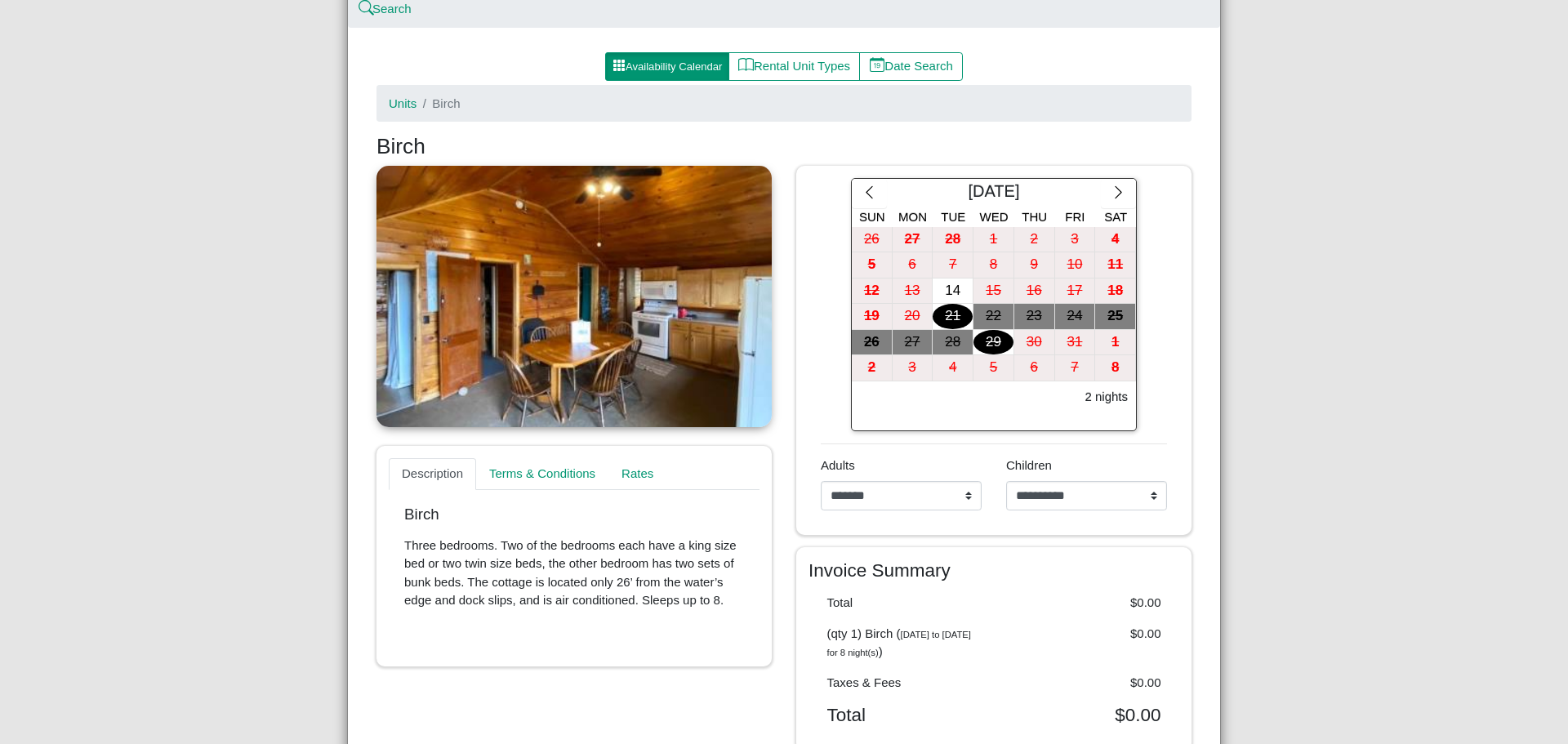
scroll to position [120, 0]
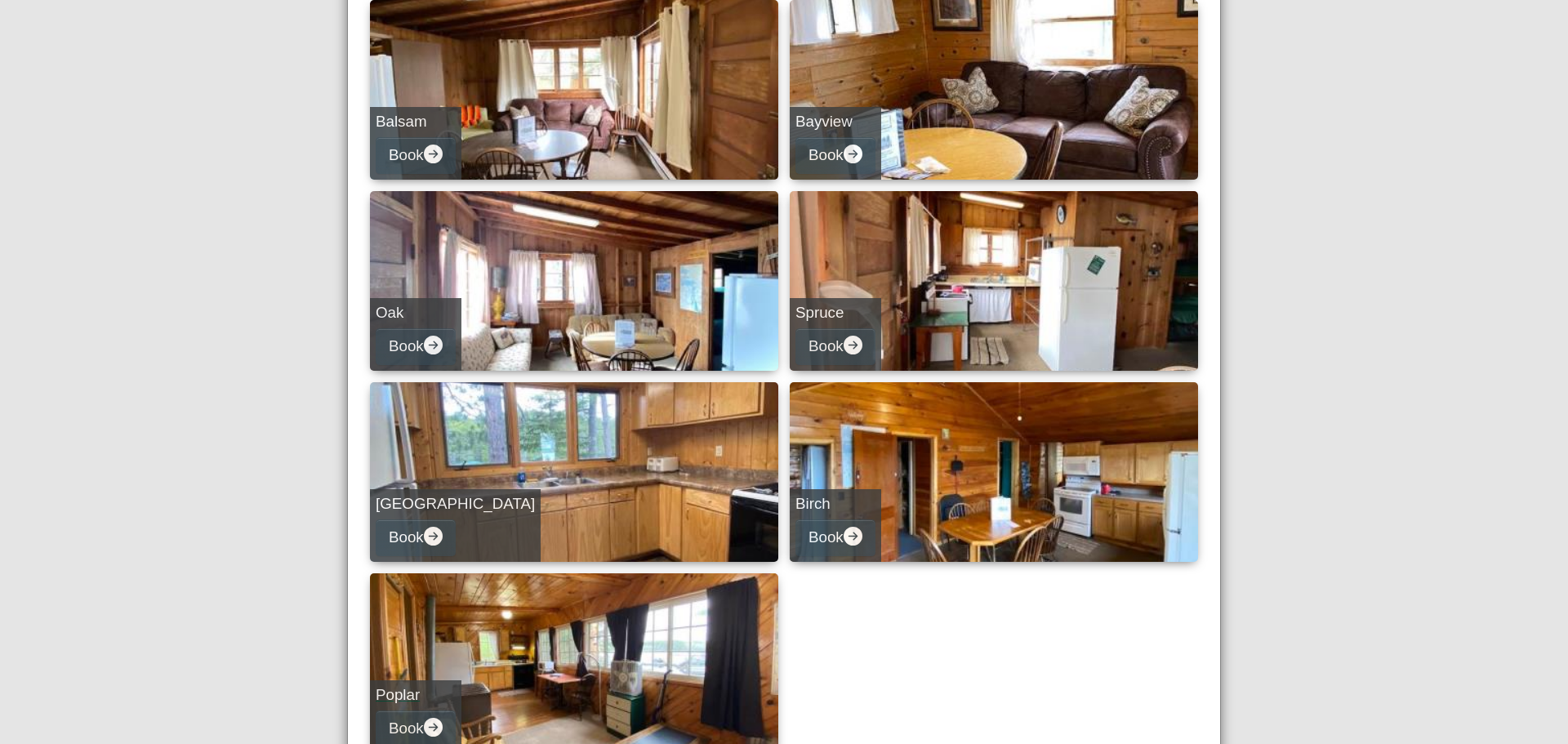
scroll to position [415, 0]
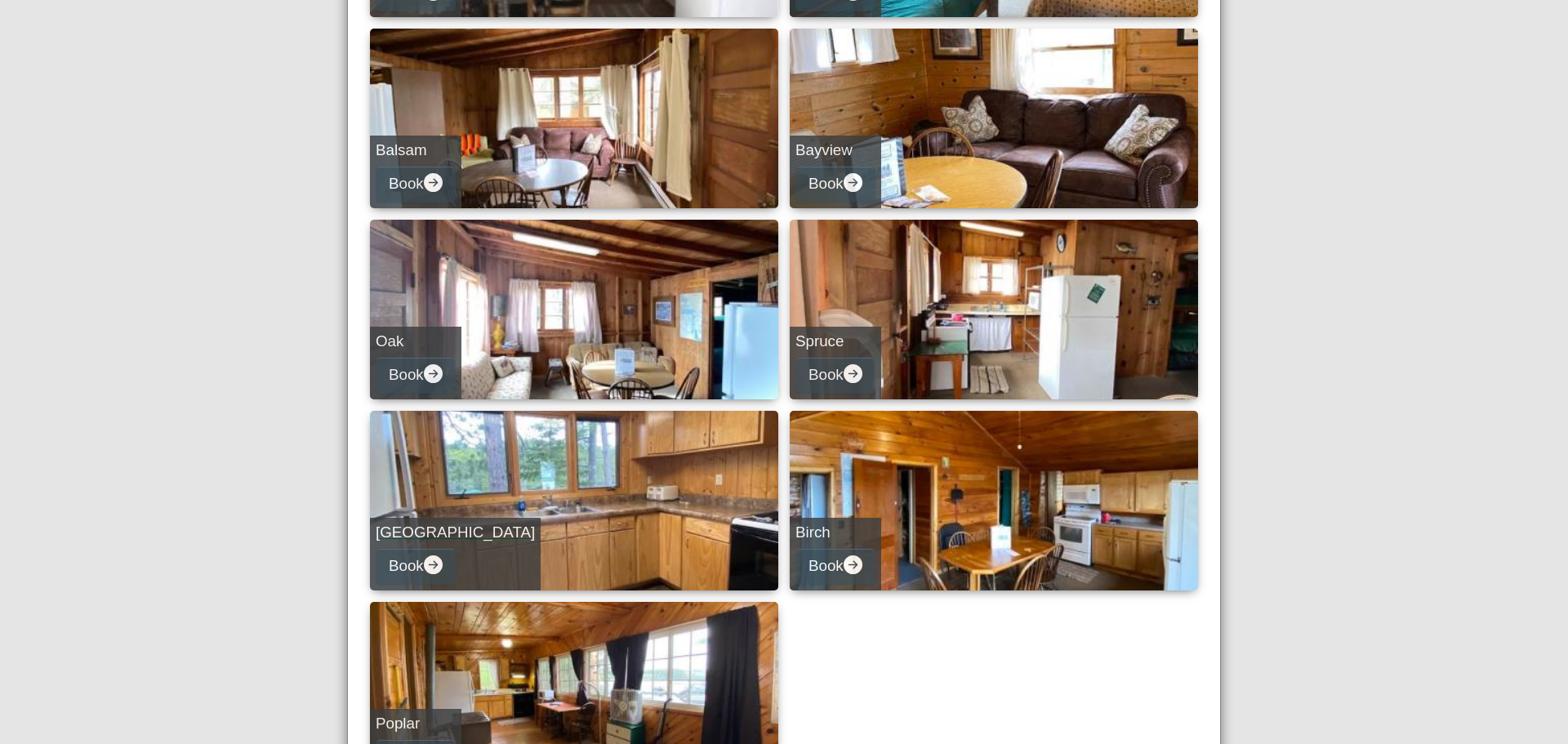
click at [416, 519] on div "Norway Book" at bounding box center [455, 553] width 171 height 73
select select "*"
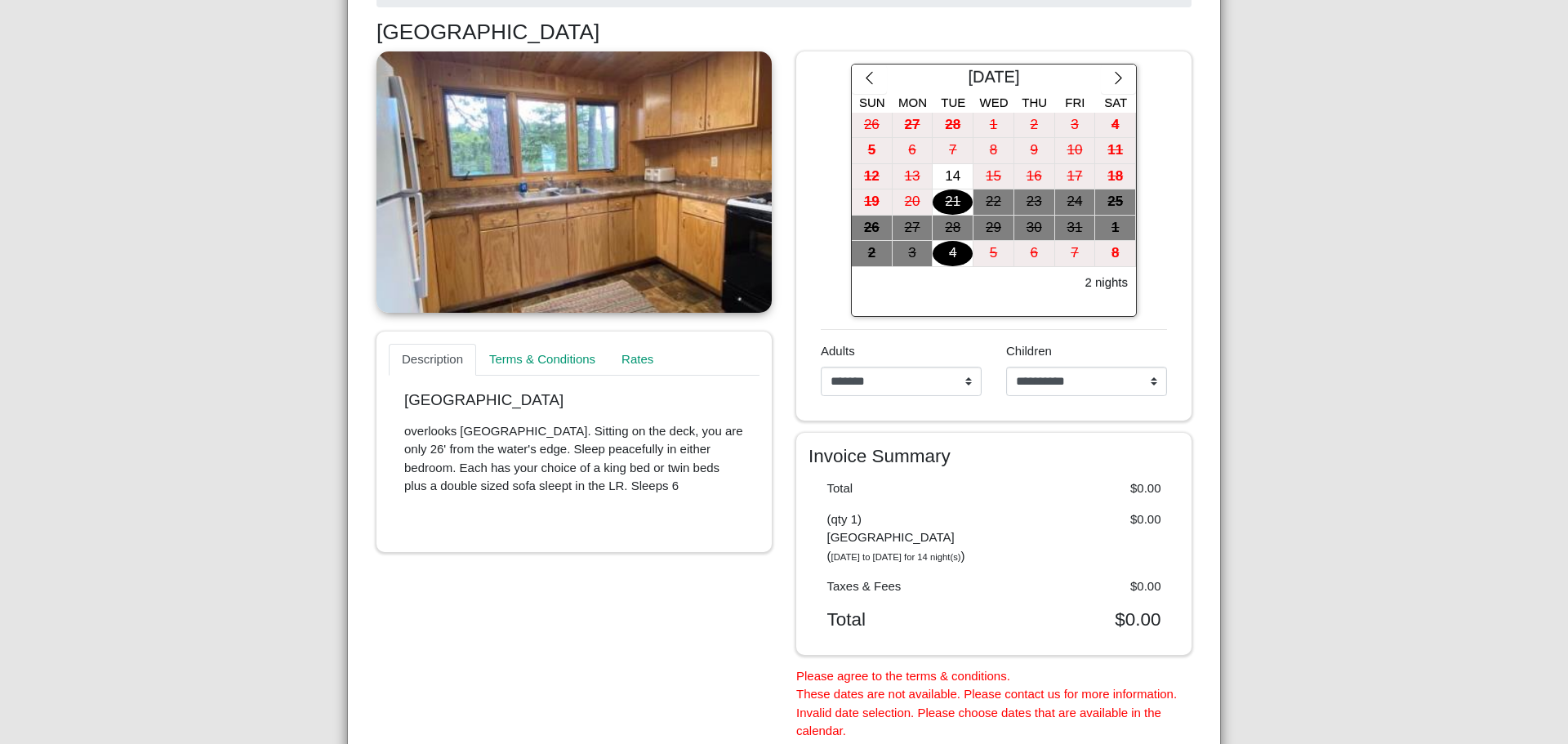
scroll to position [252, 0]
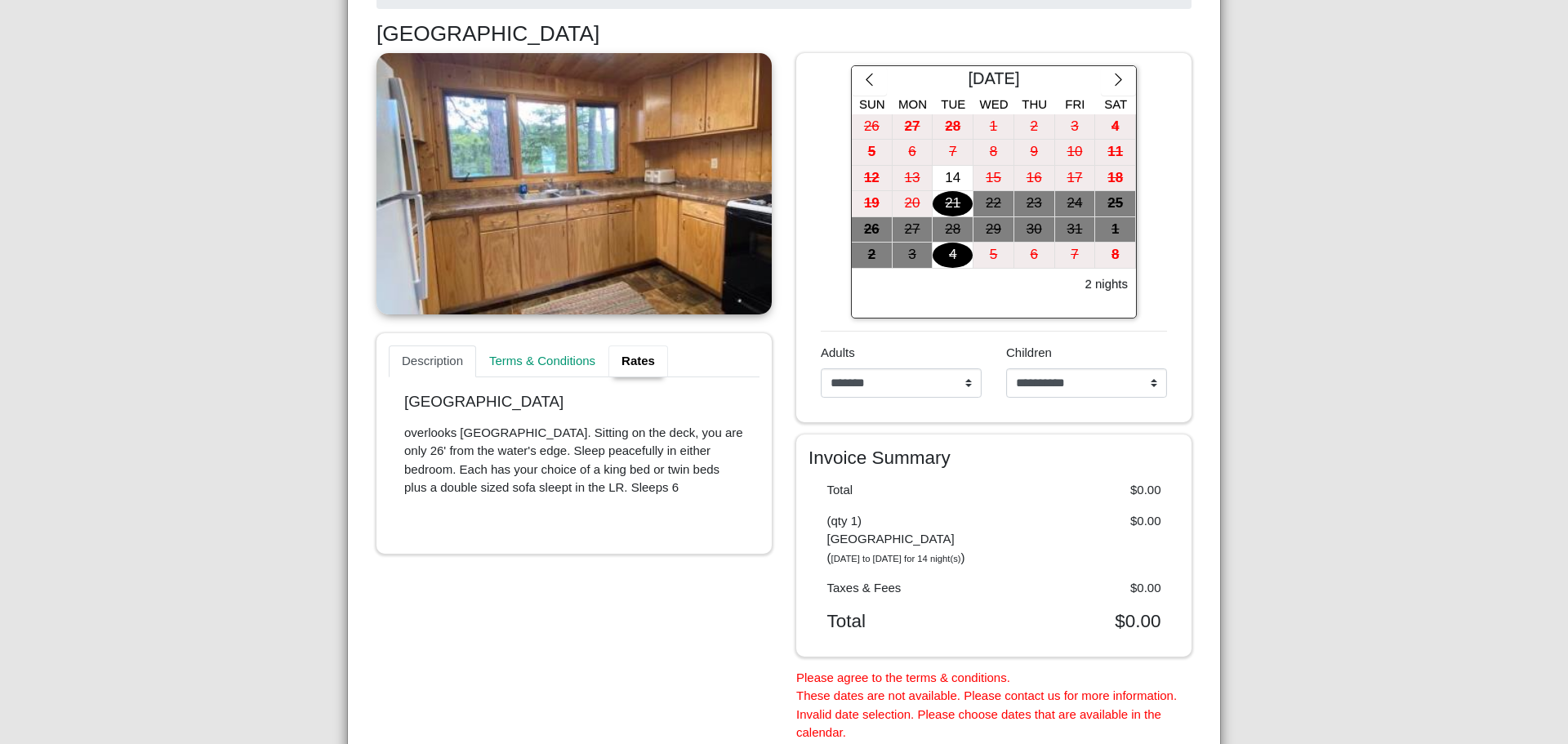
click at [623, 358] on link "Rates" at bounding box center [639, 361] width 60 height 33
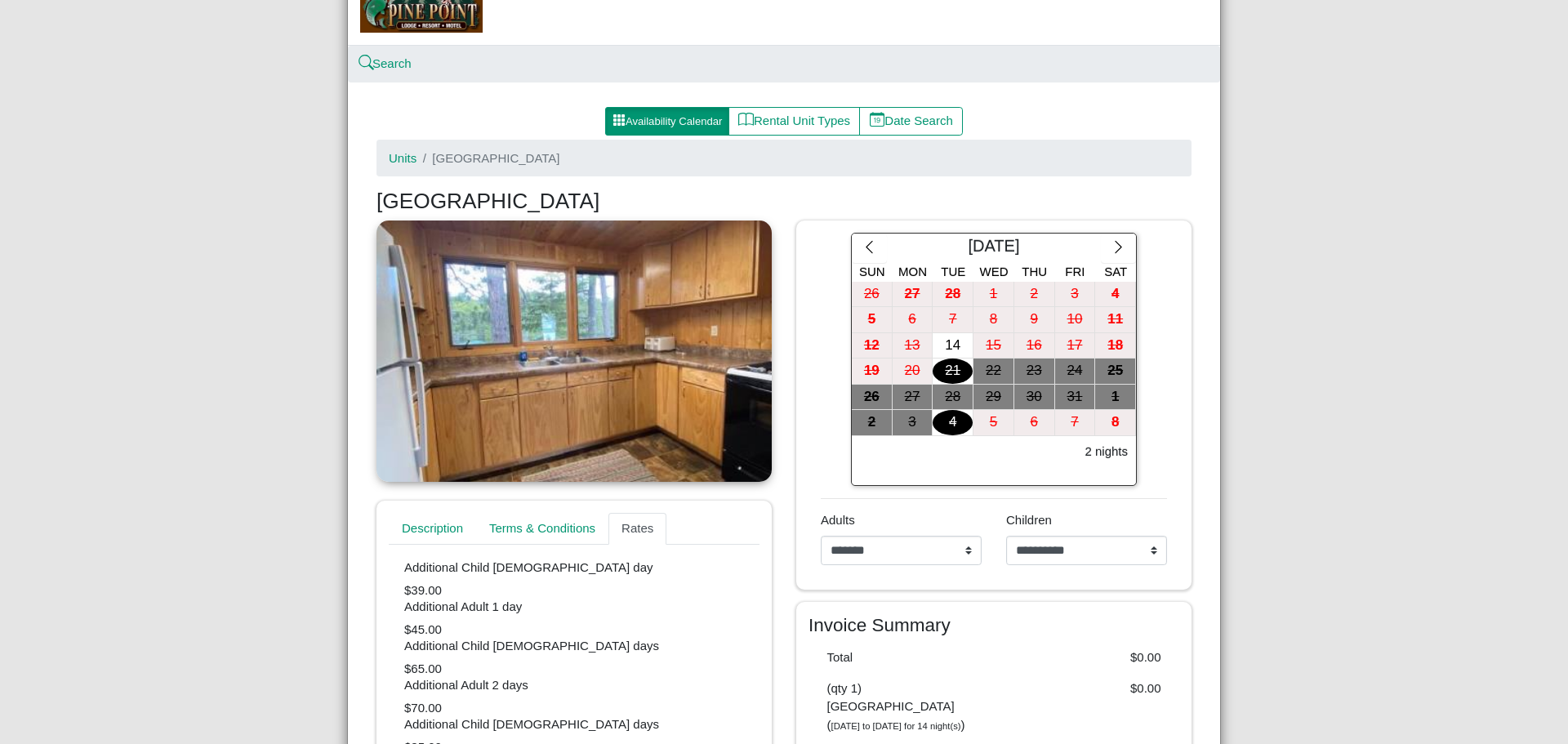
scroll to position [78, 0]
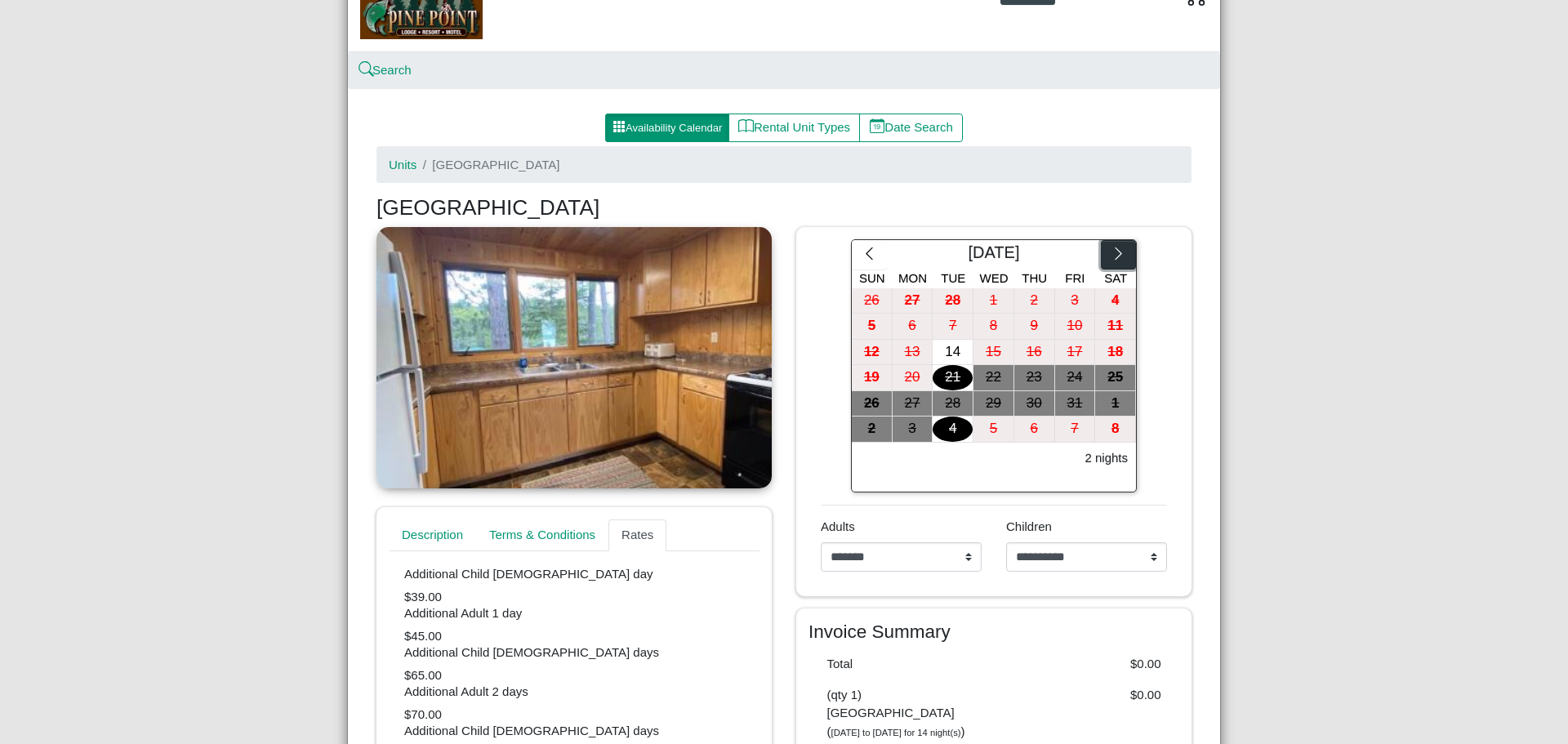
click at [1112, 246] on button "button" at bounding box center [1118, 255] width 35 height 29
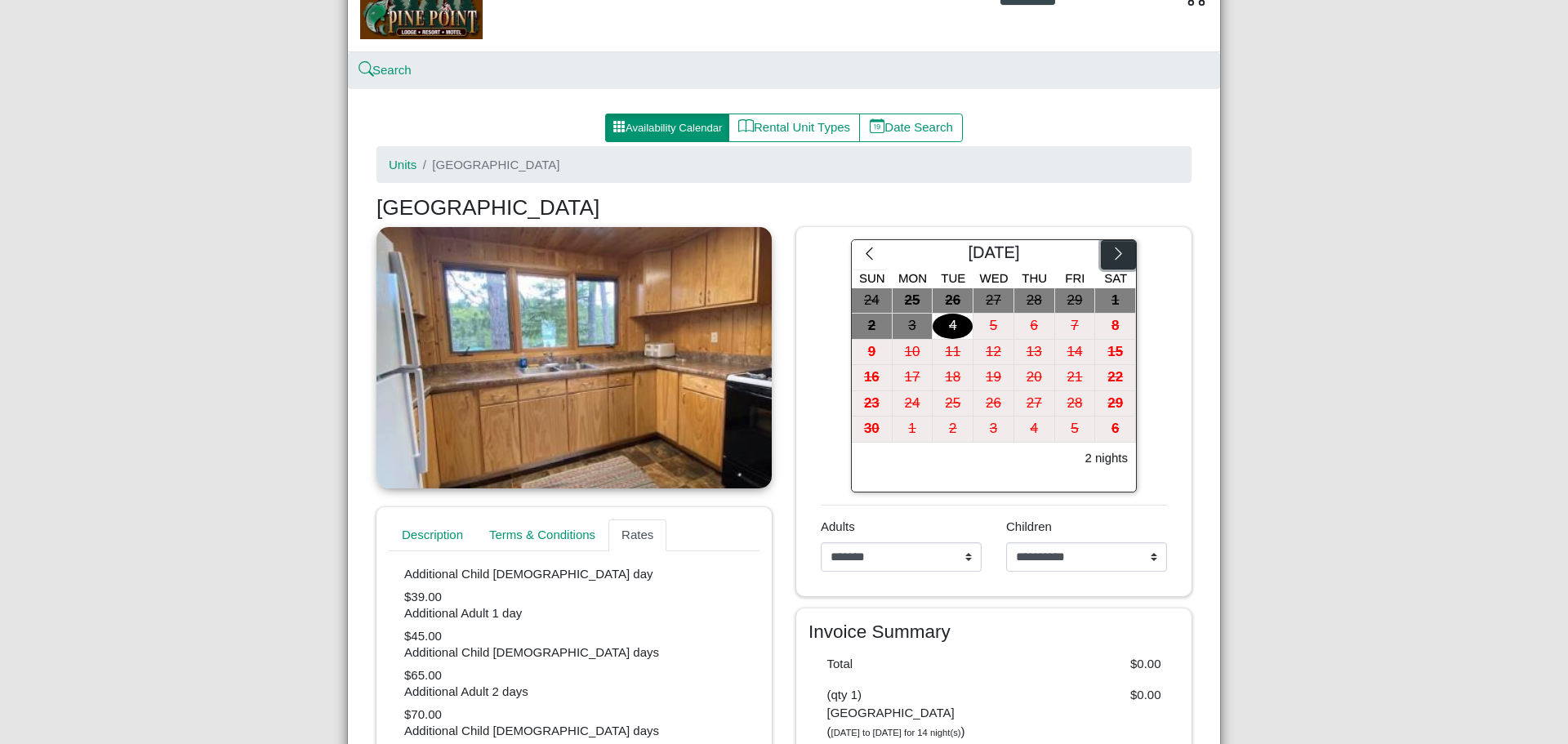
click at [1112, 246] on button "button" at bounding box center [1118, 255] width 35 height 29
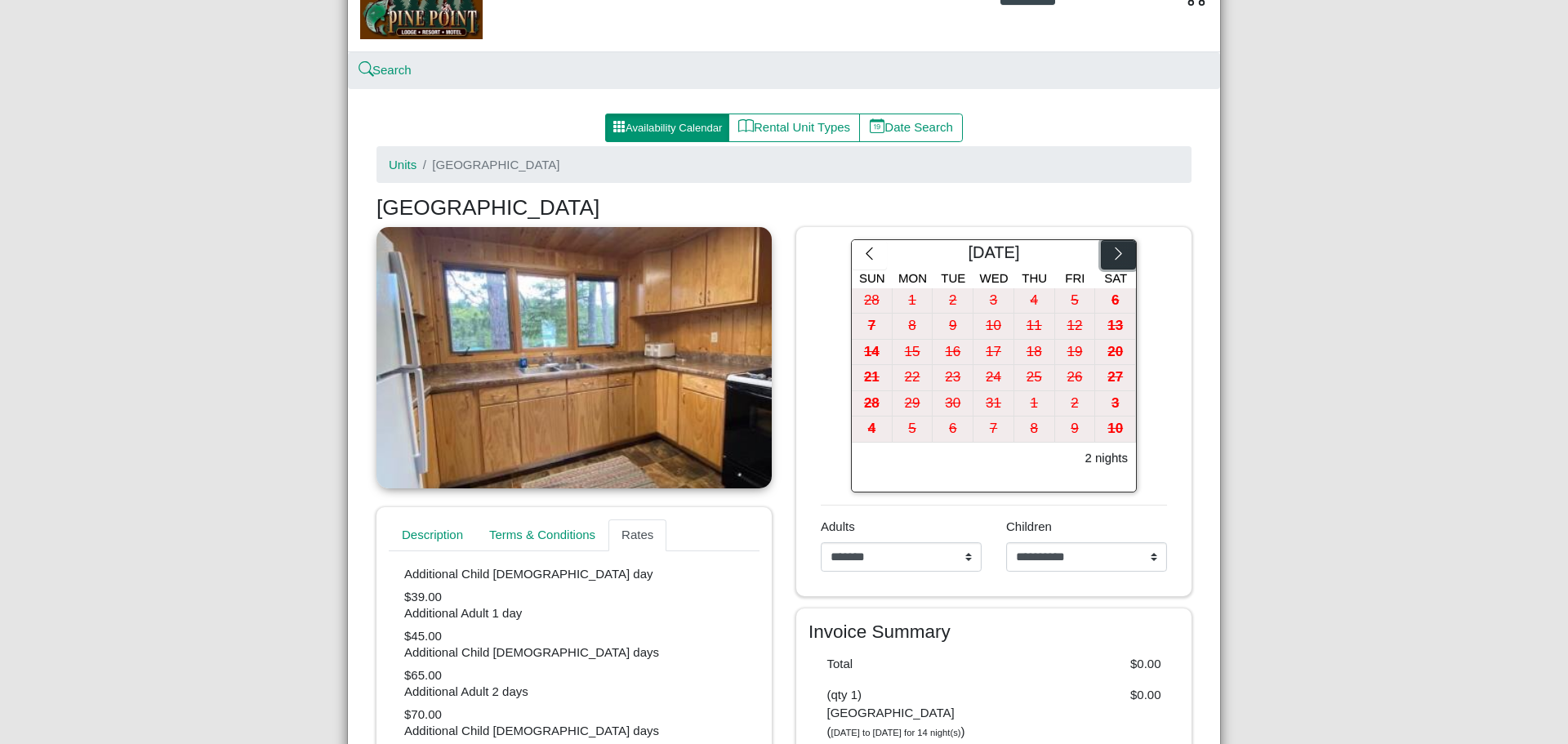
click at [1112, 246] on button "button" at bounding box center [1118, 255] width 35 height 29
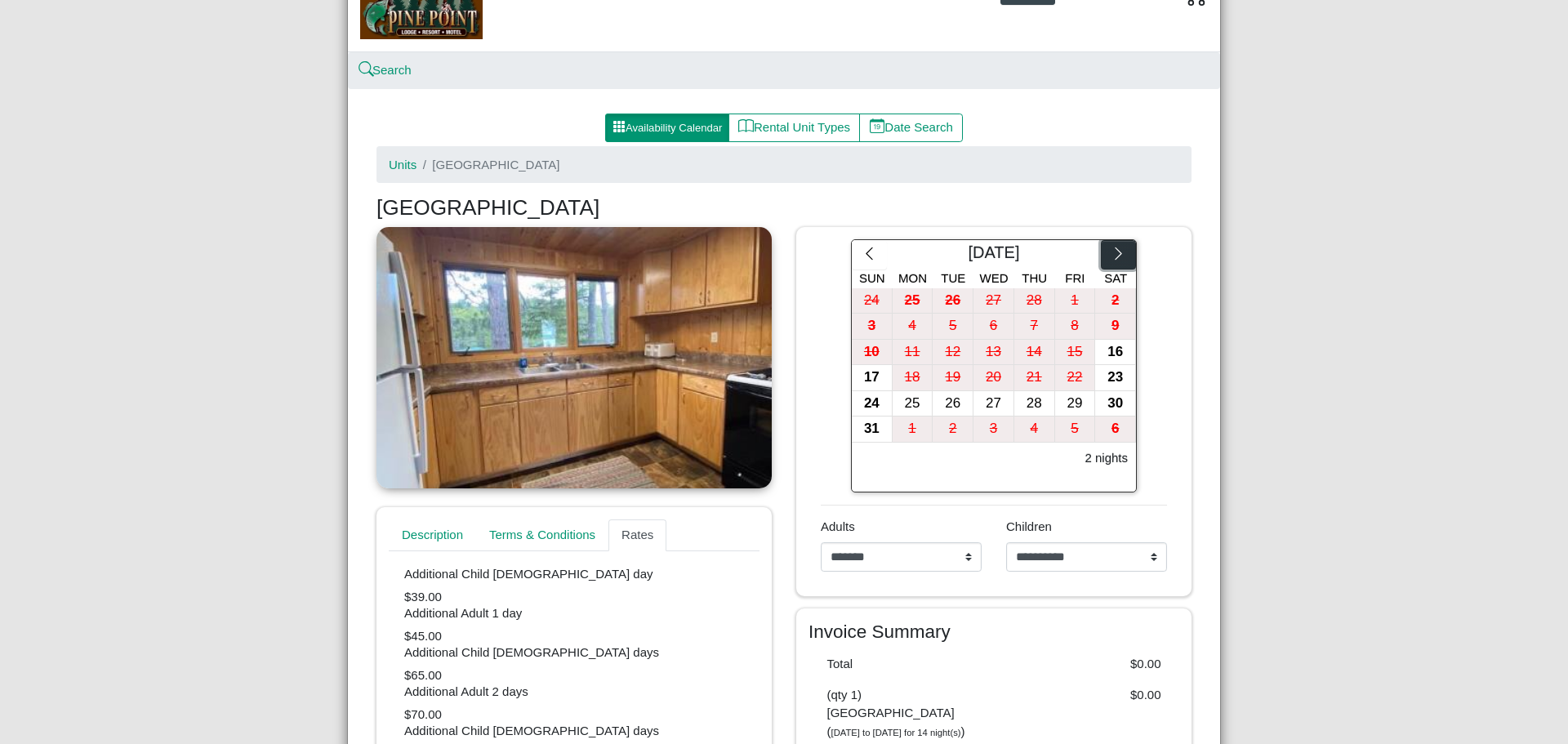
click at [1112, 246] on button "button" at bounding box center [1118, 255] width 35 height 29
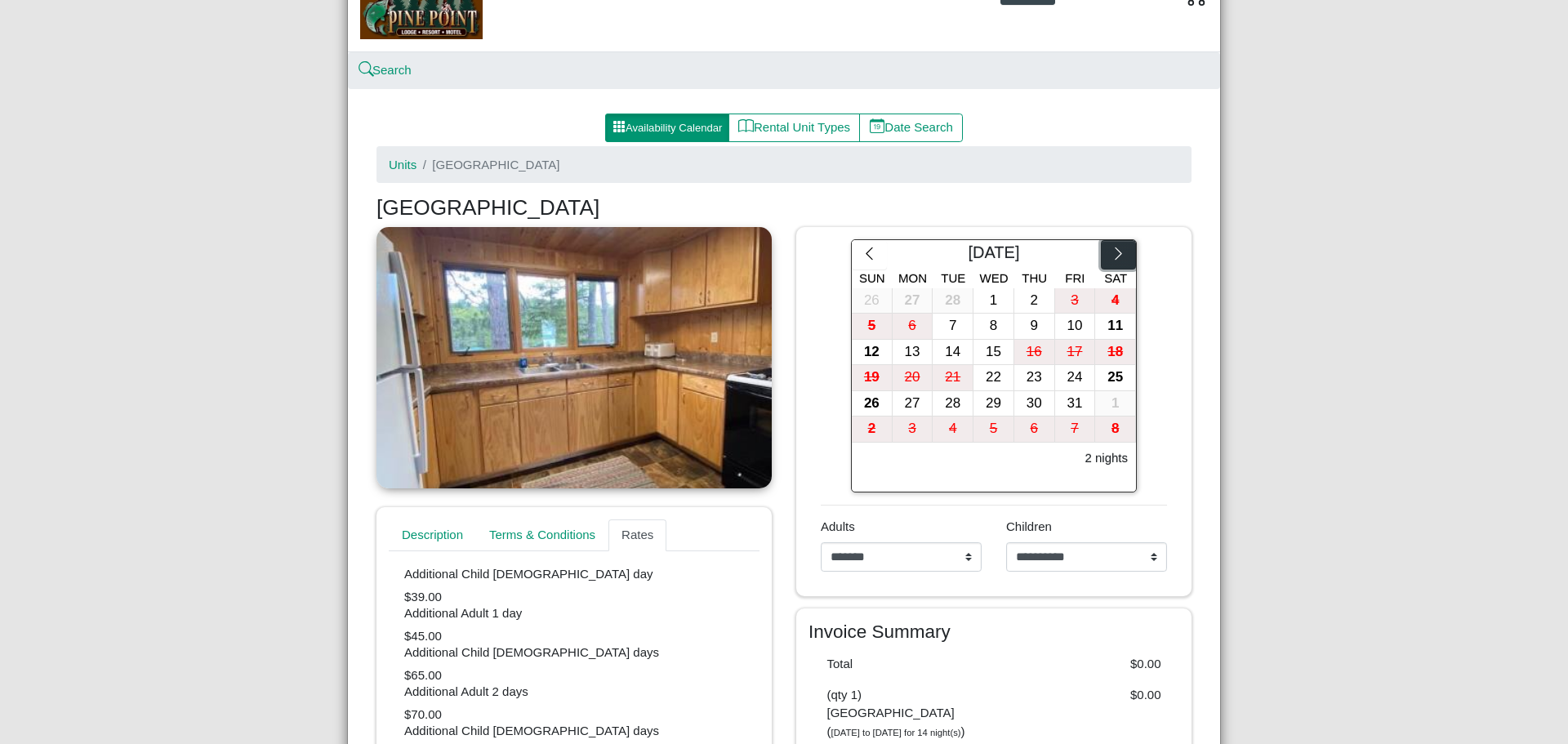
click at [1112, 246] on button "button" at bounding box center [1118, 255] width 35 height 29
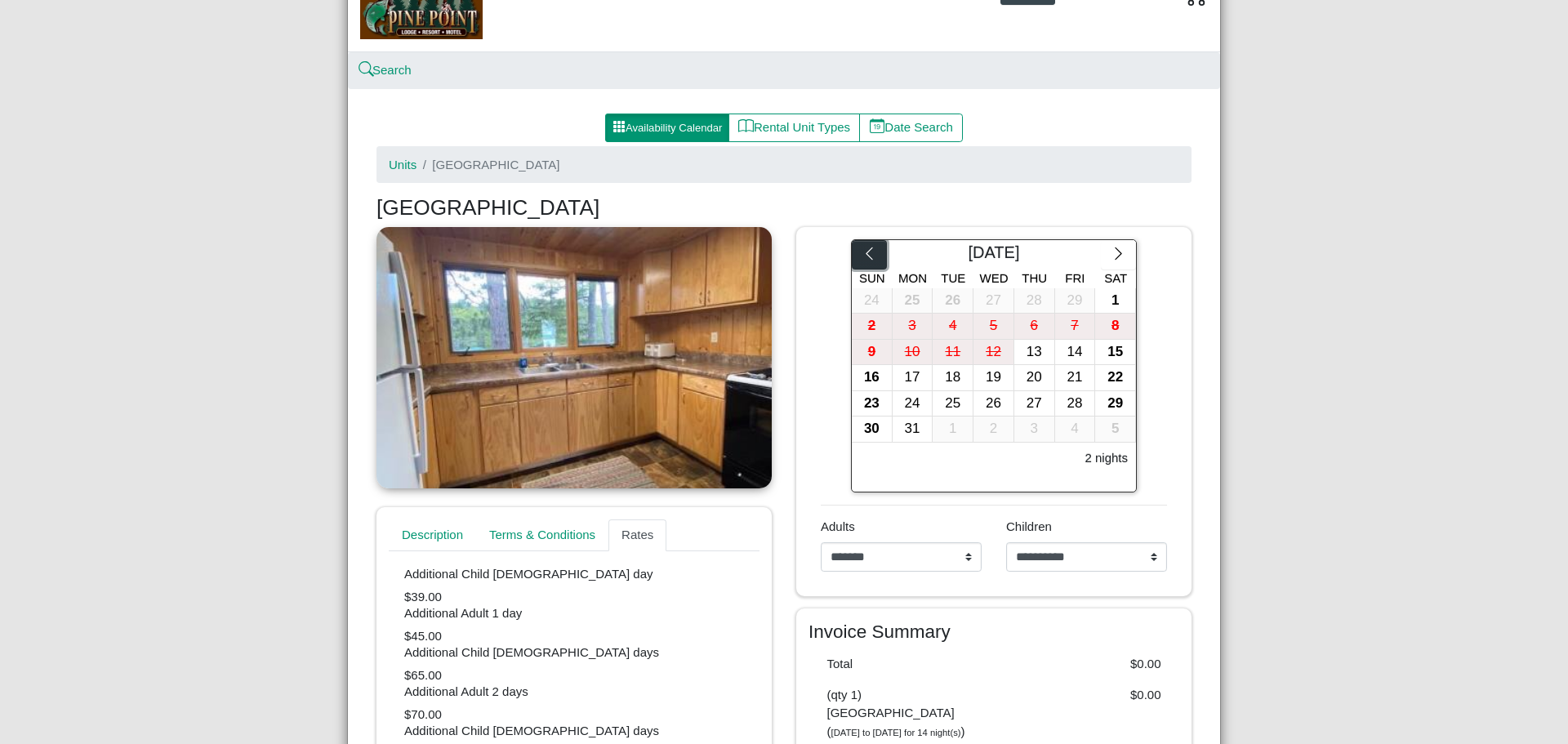
click at [874, 254] on button "button" at bounding box center [869, 255] width 35 height 29
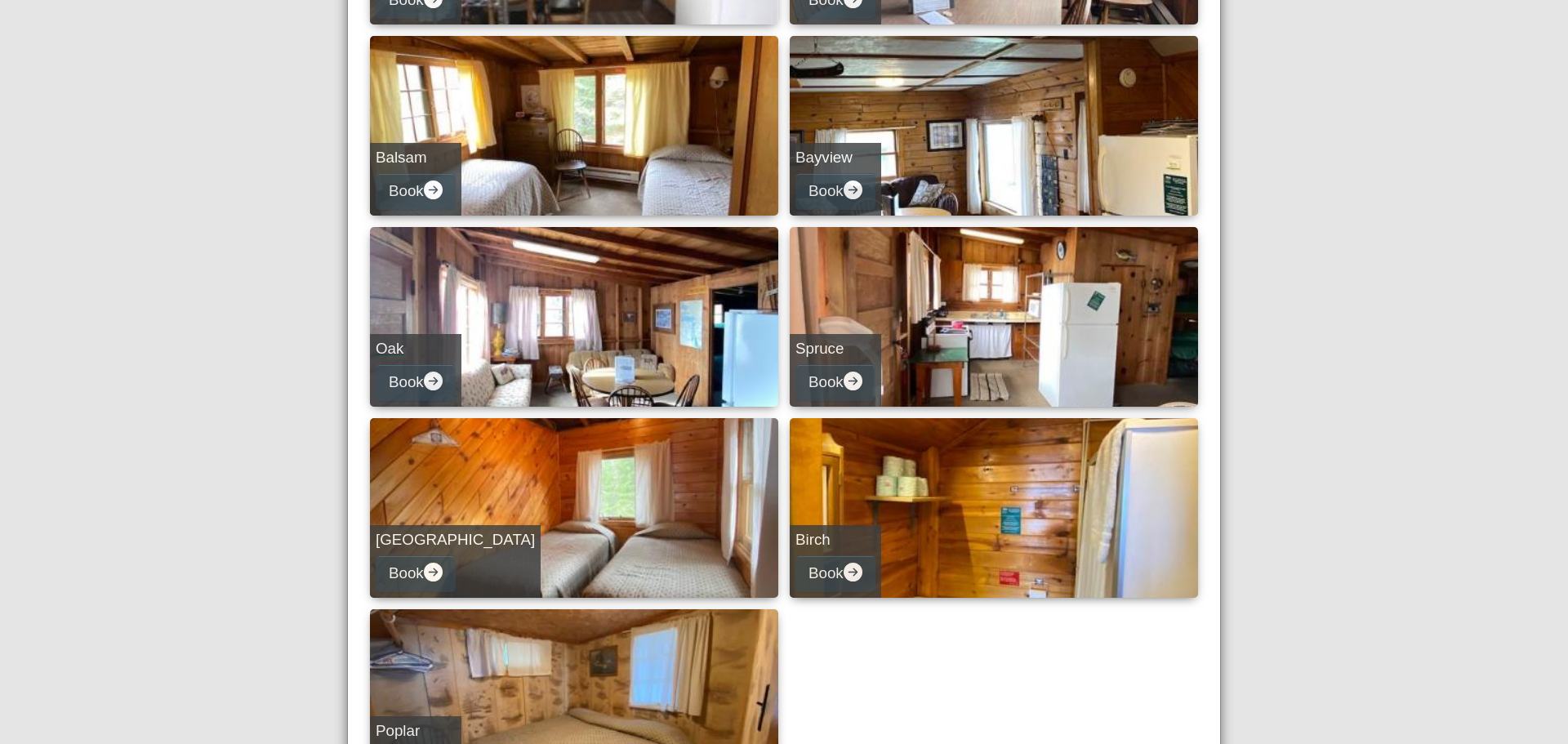
scroll to position [408, 0]
click at [824, 340] on h5 "Spruce" at bounding box center [835, 348] width 80 height 18
select select "*"
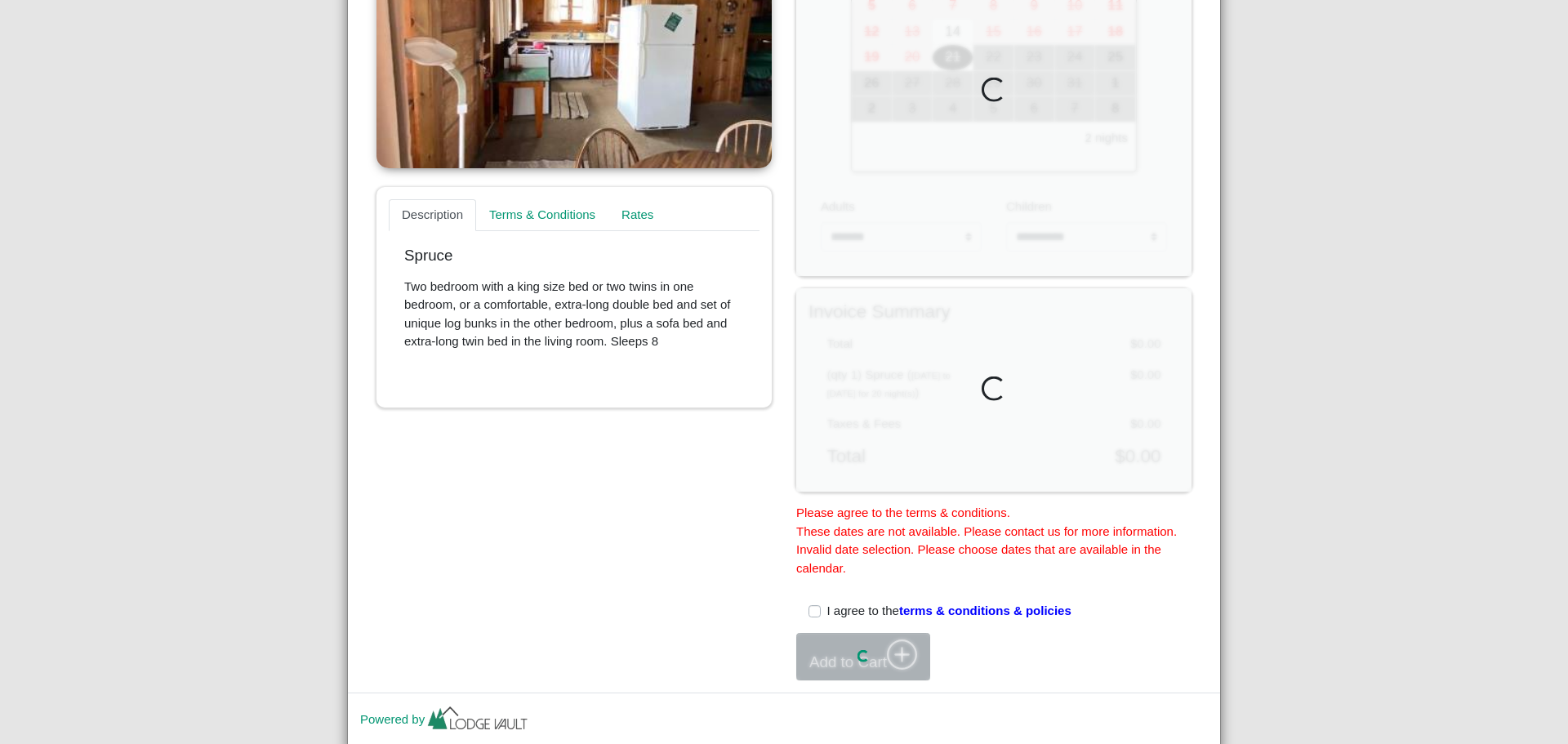
scroll to position [408, 0]
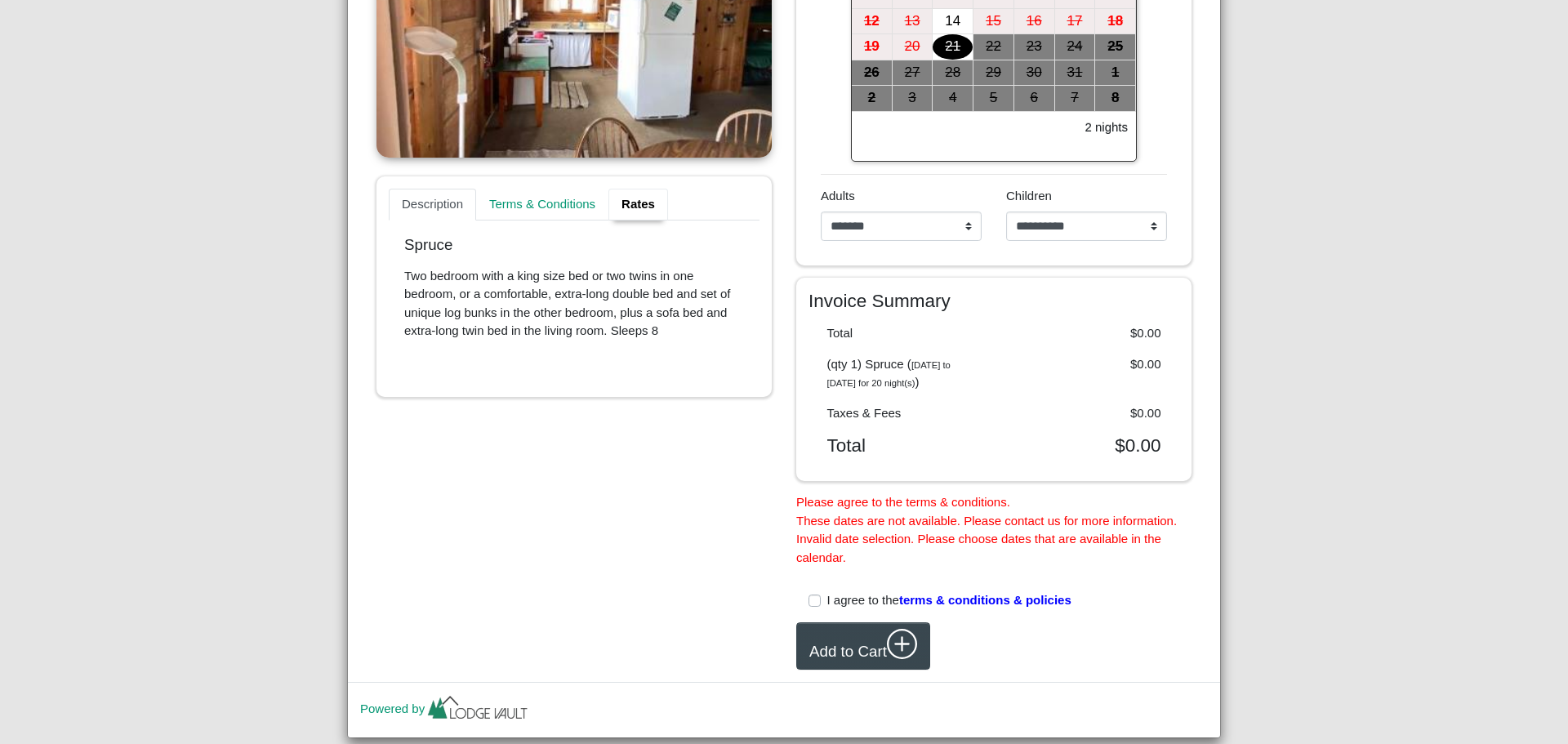
click at [636, 195] on link "Rates" at bounding box center [639, 205] width 60 height 33
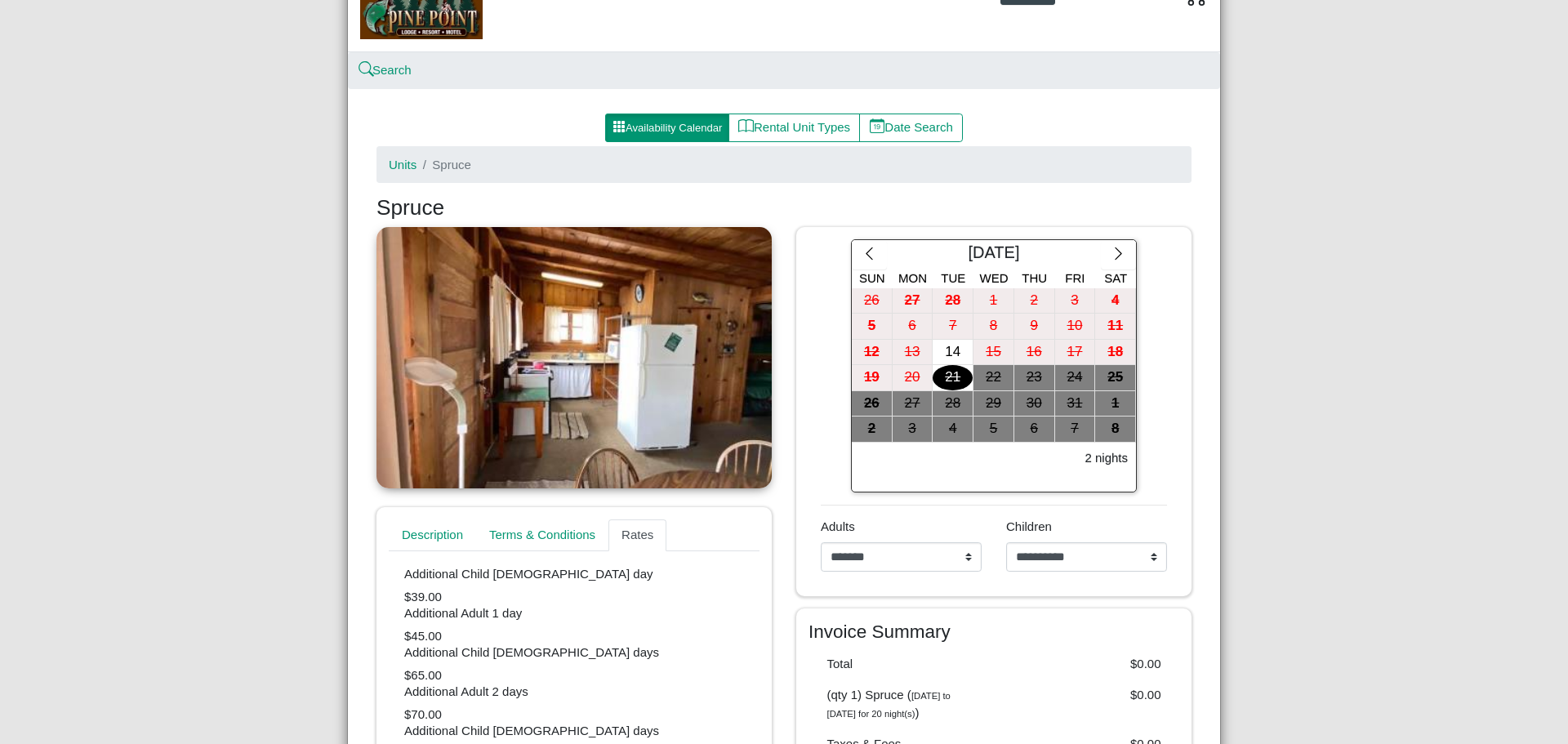
scroll to position [0, 0]
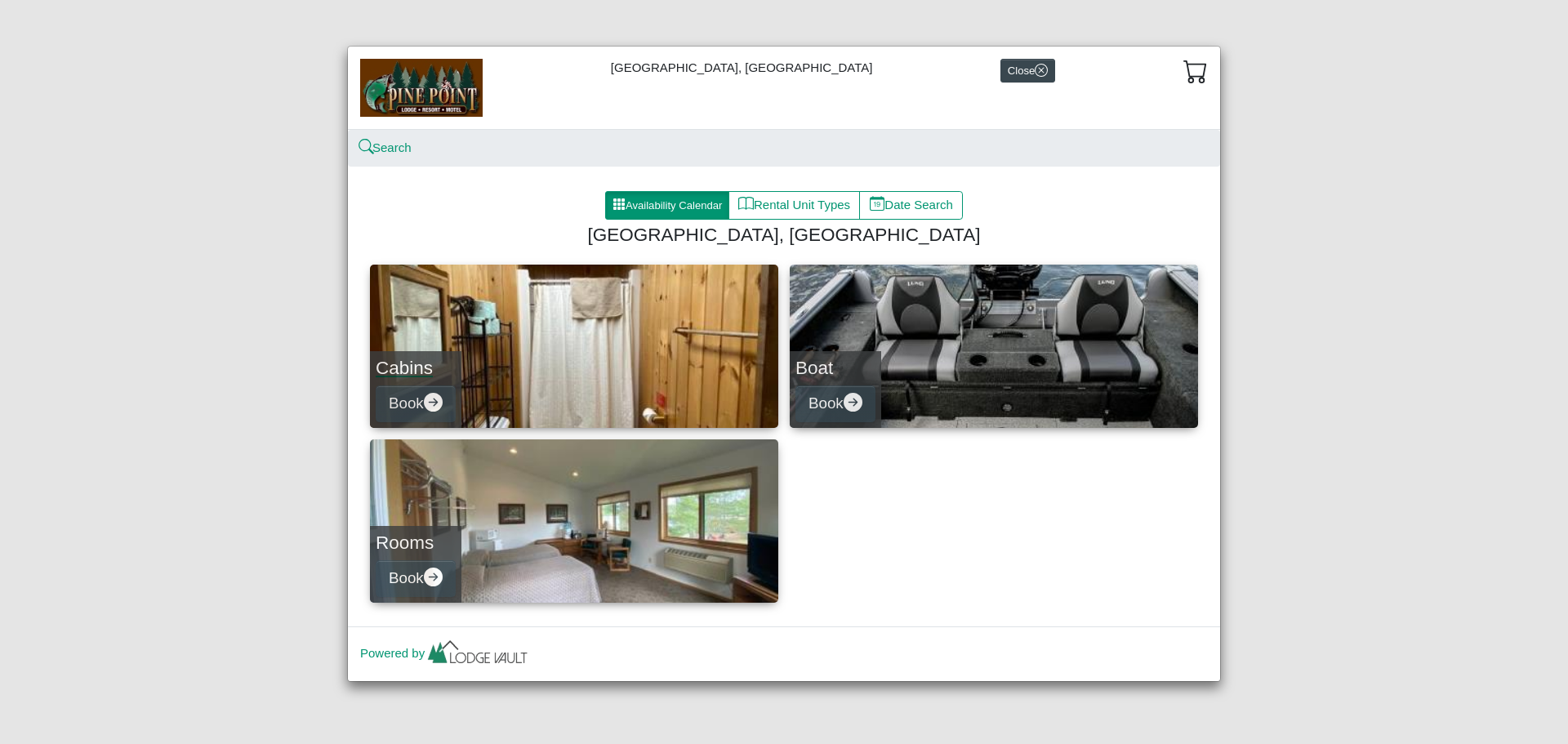
click at [409, 358] on h4 "Cabins" at bounding box center [416, 367] width 80 height 22
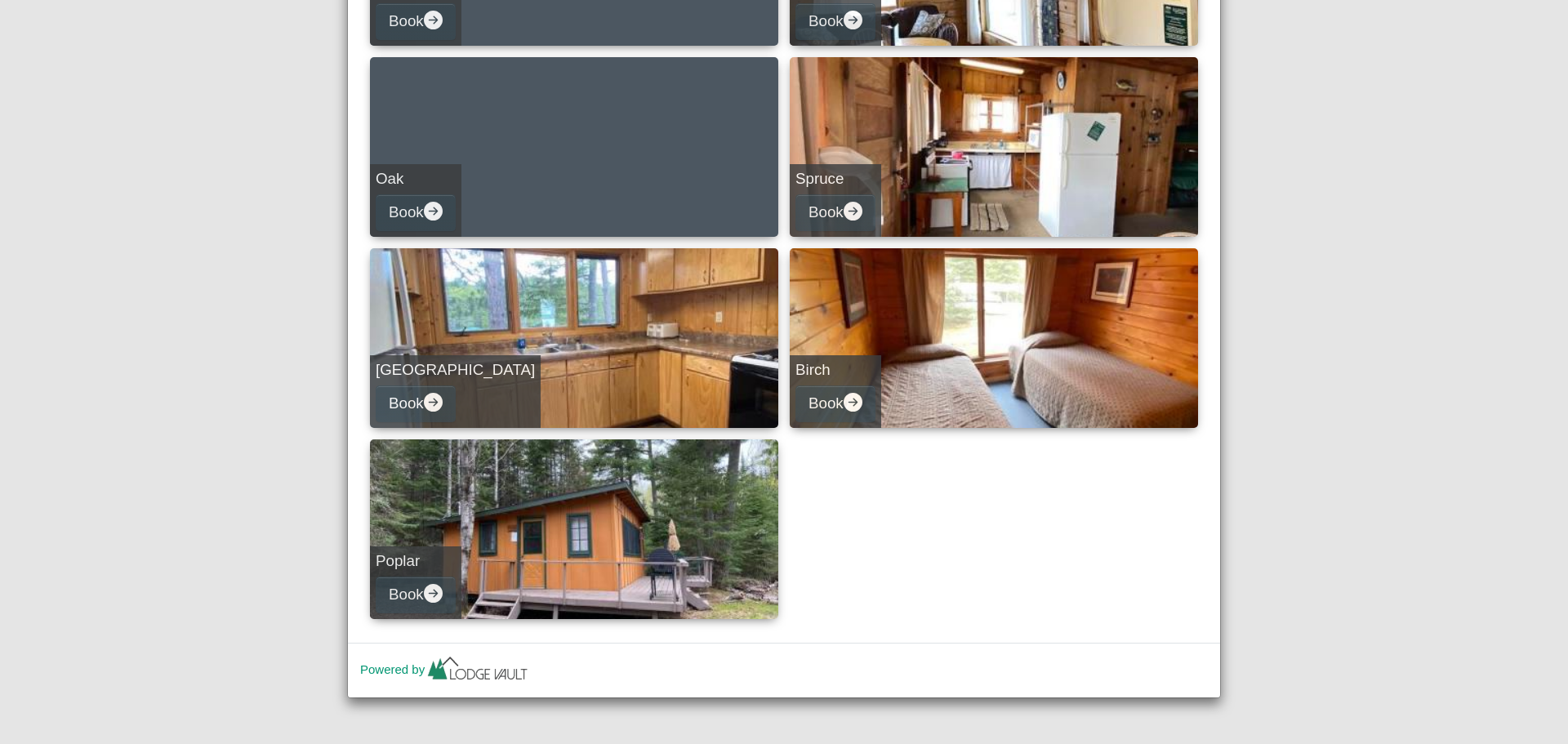
scroll to position [578, 0]
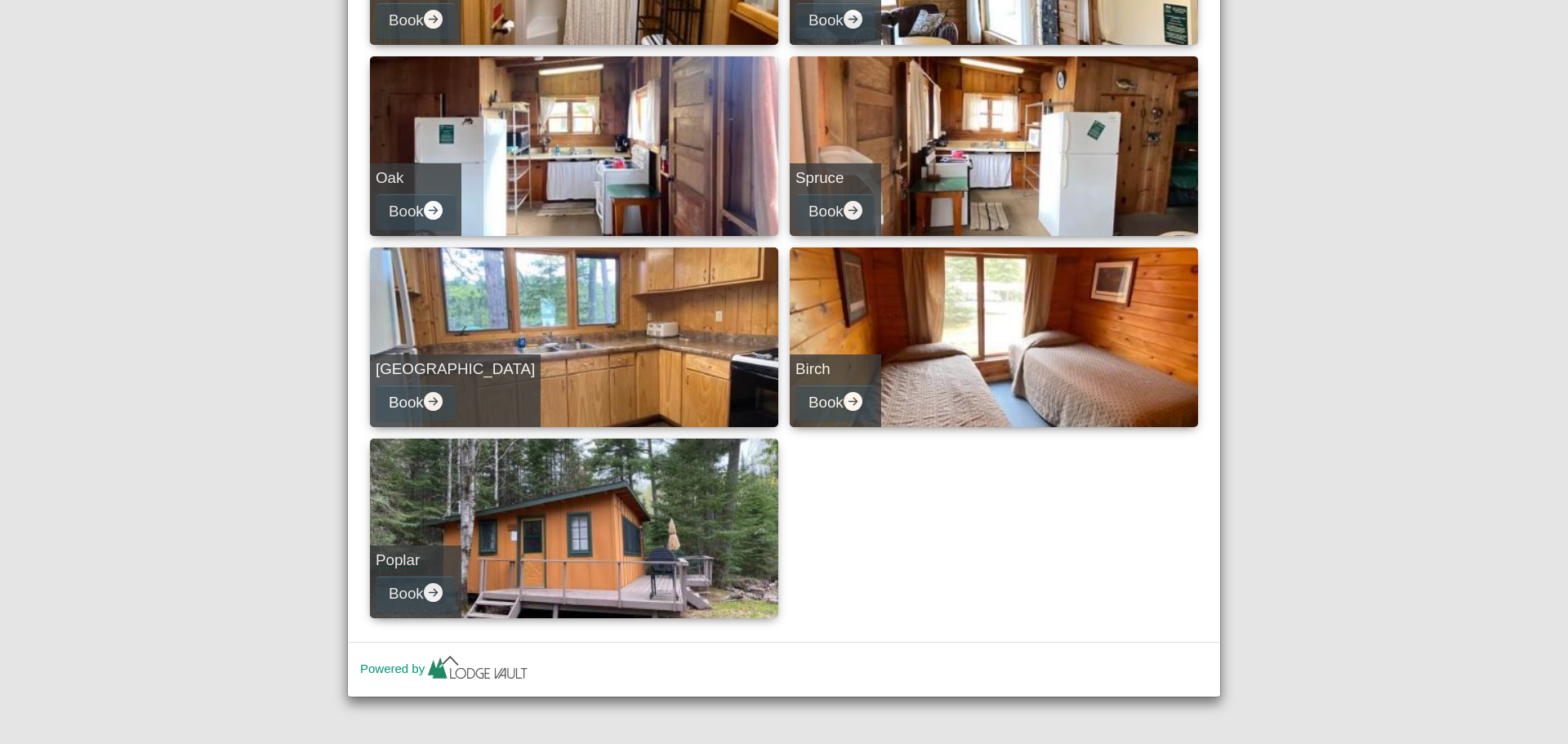
click at [400, 563] on h5 "Poplar" at bounding box center [416, 560] width 80 height 18
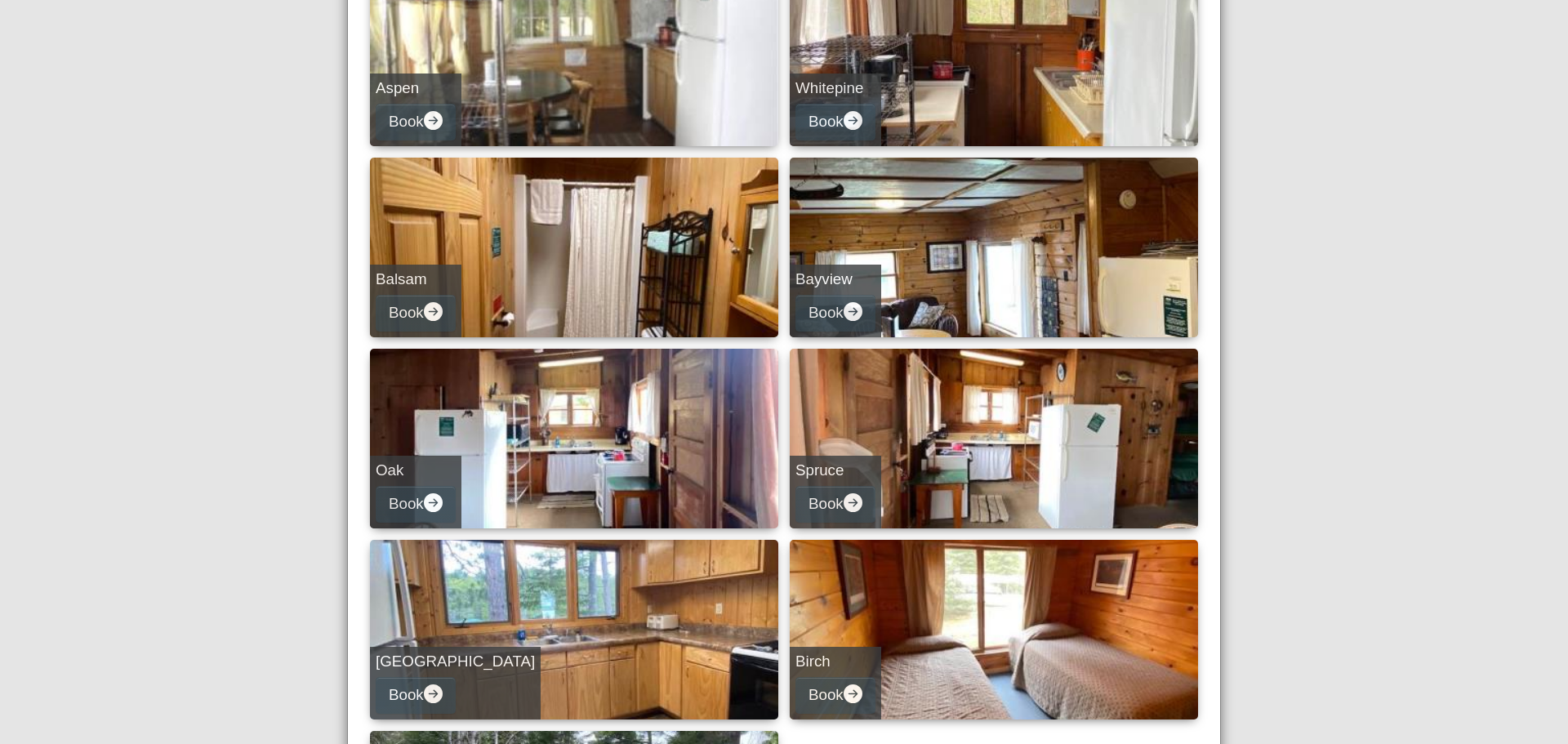
select select "*"
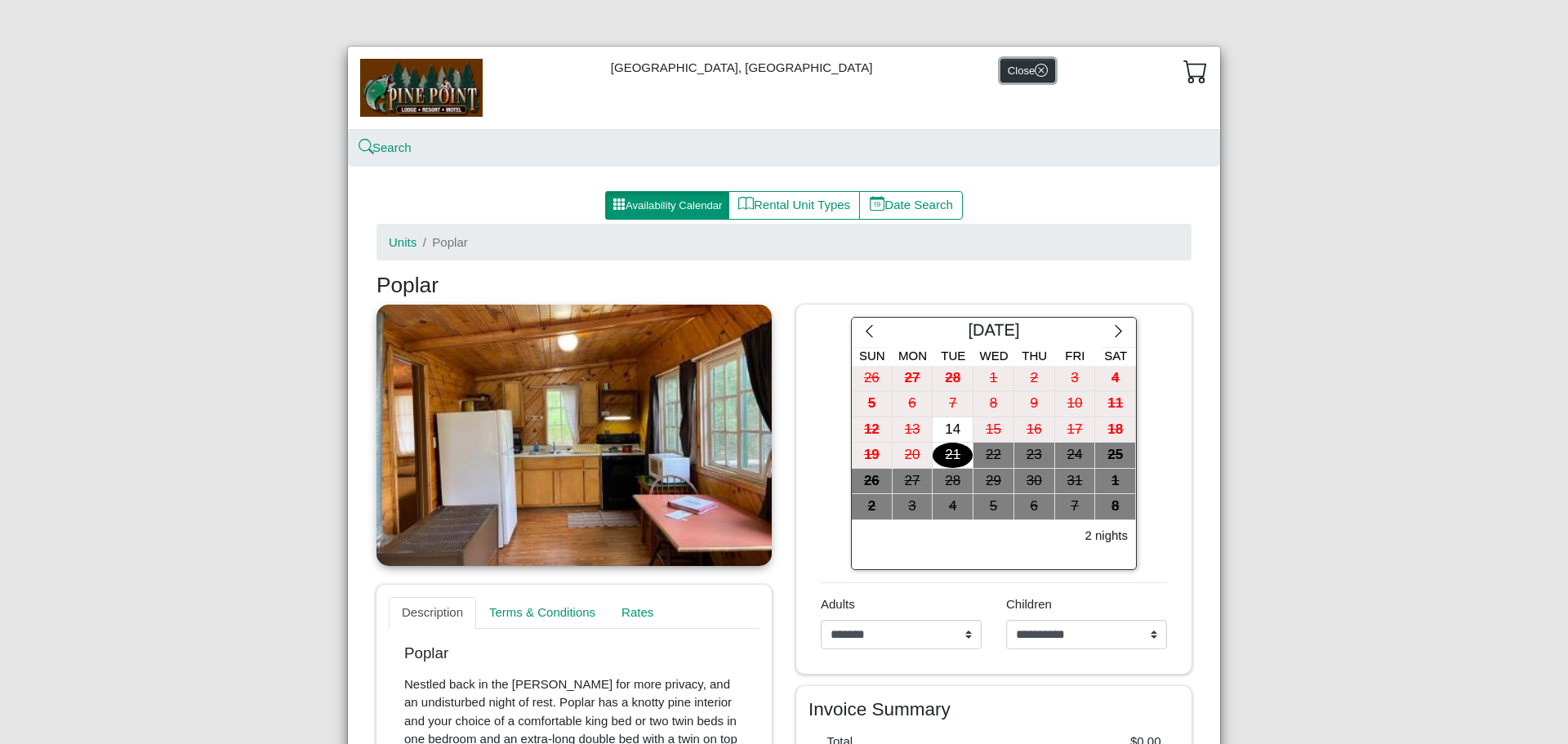
click at [1011, 63] on button "Close" at bounding box center [1027, 71] width 54 height 23
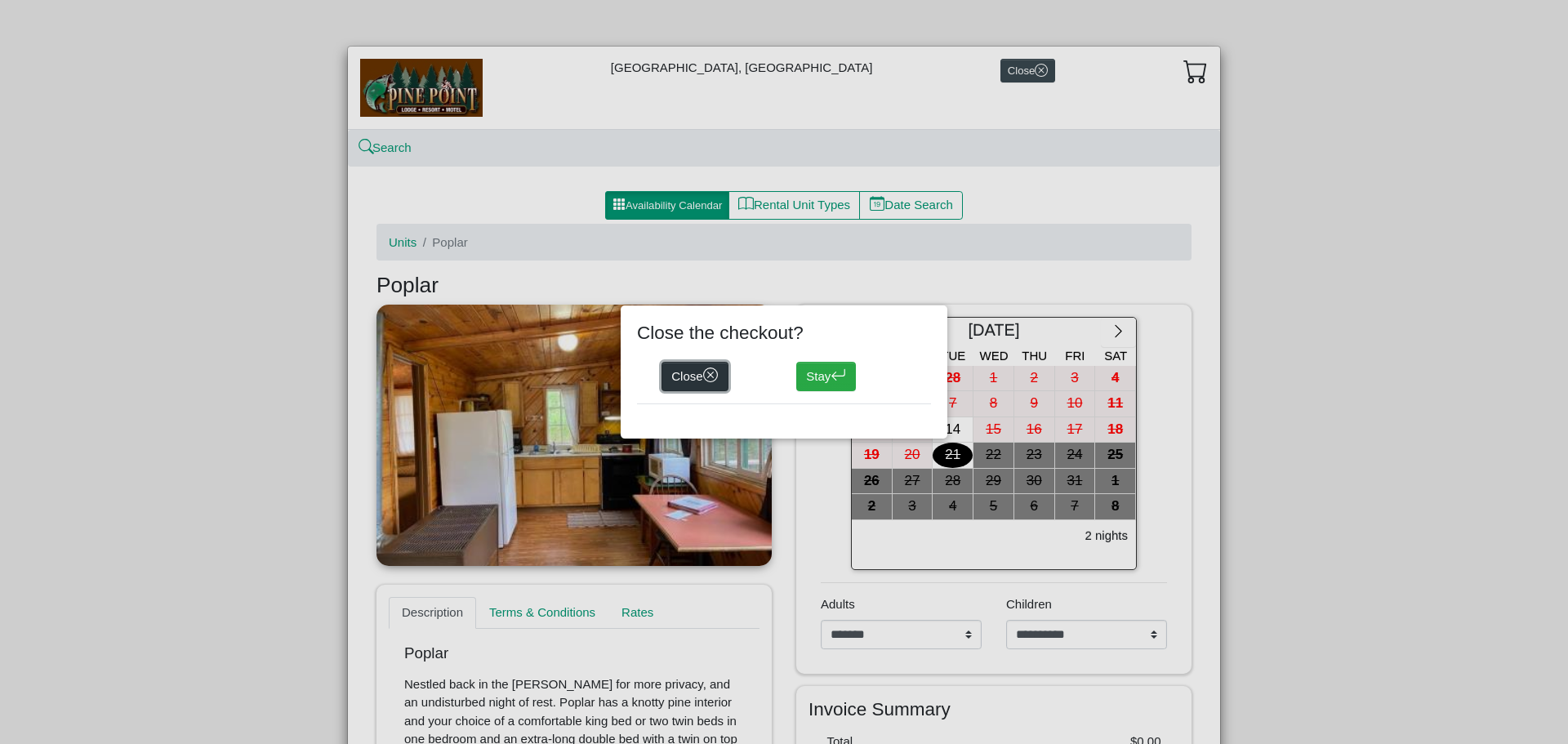
click at [693, 374] on button "Close" at bounding box center [695, 376] width 67 height 29
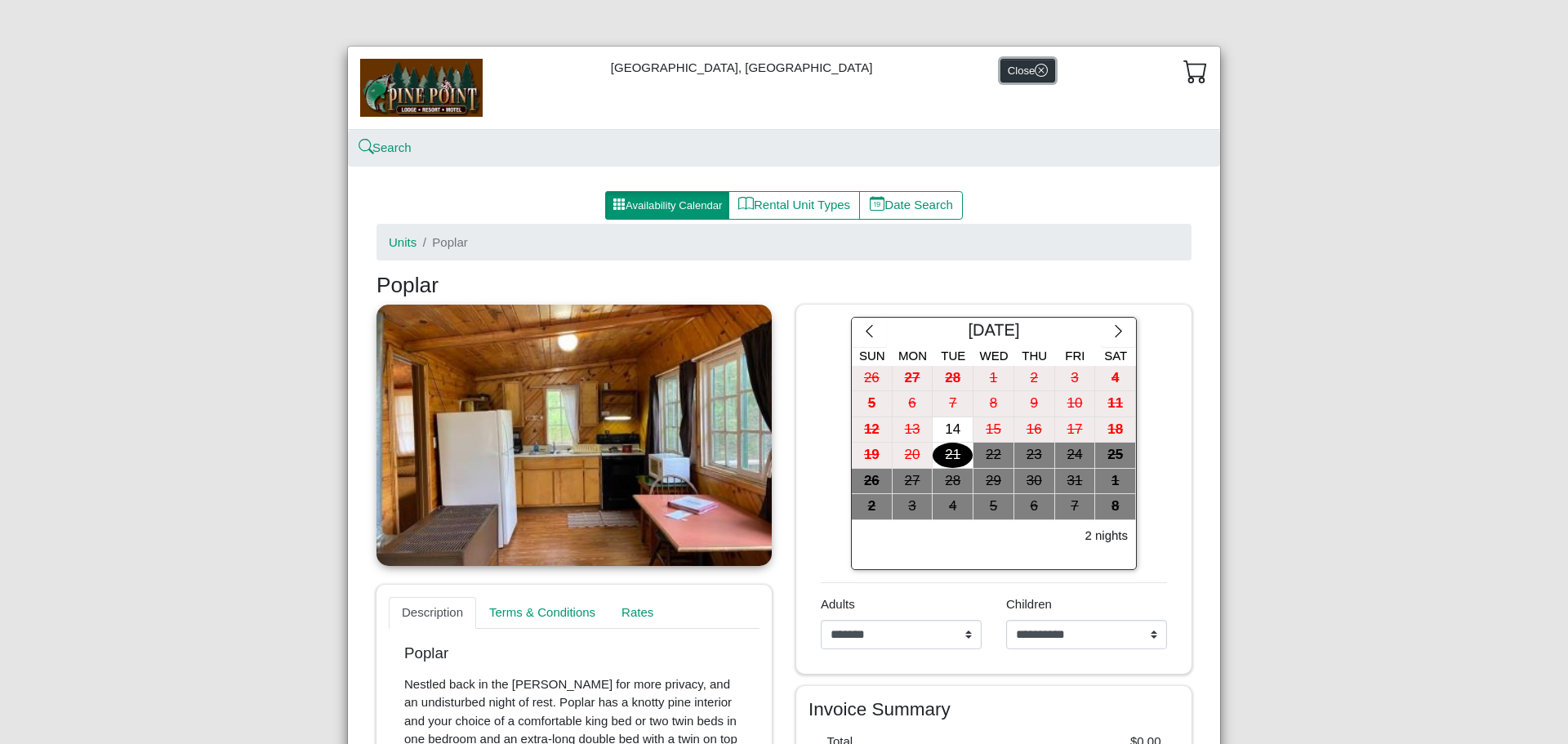
click at [1000, 71] on button "Close" at bounding box center [1027, 71] width 54 height 23
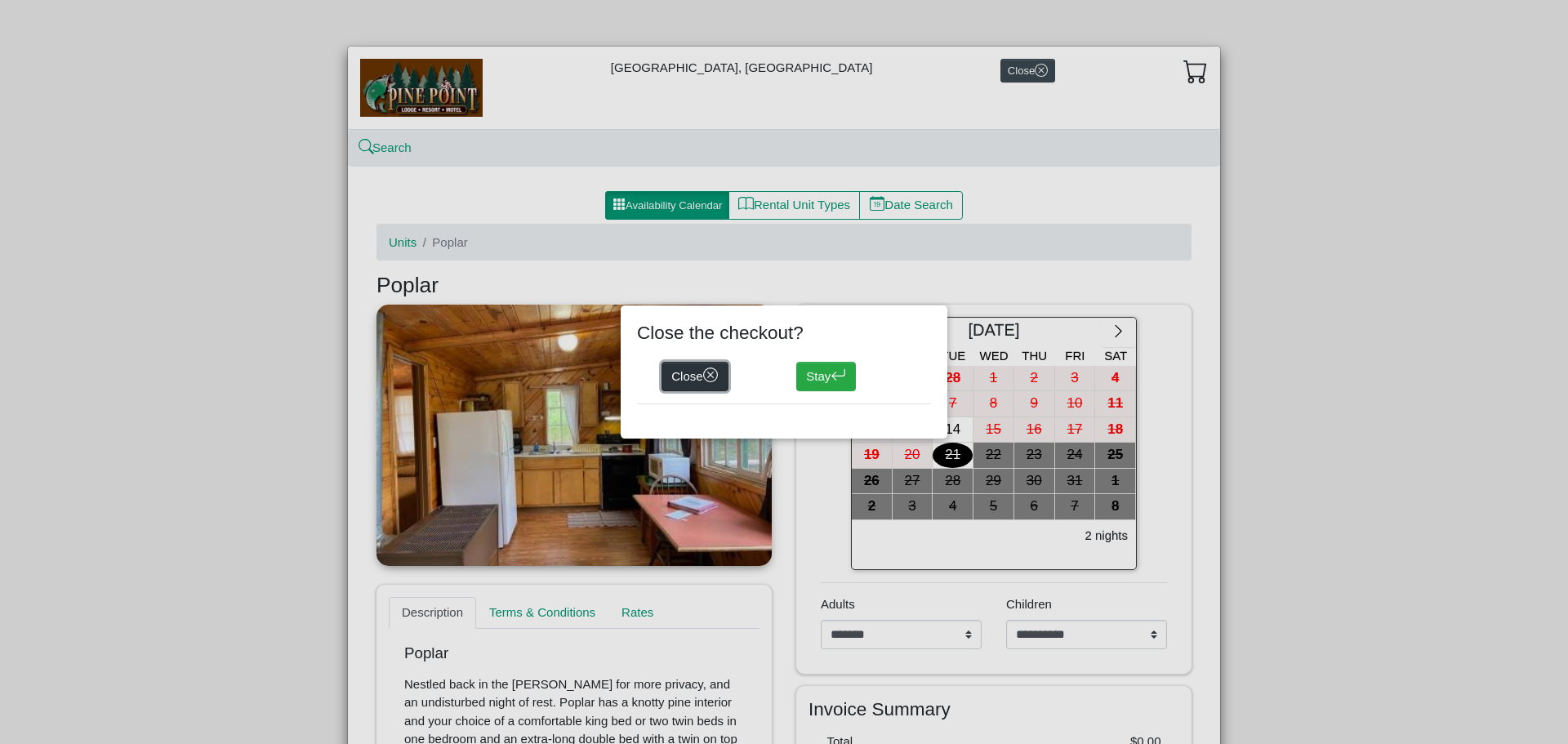
click at [670, 375] on button "Close" at bounding box center [695, 376] width 67 height 29
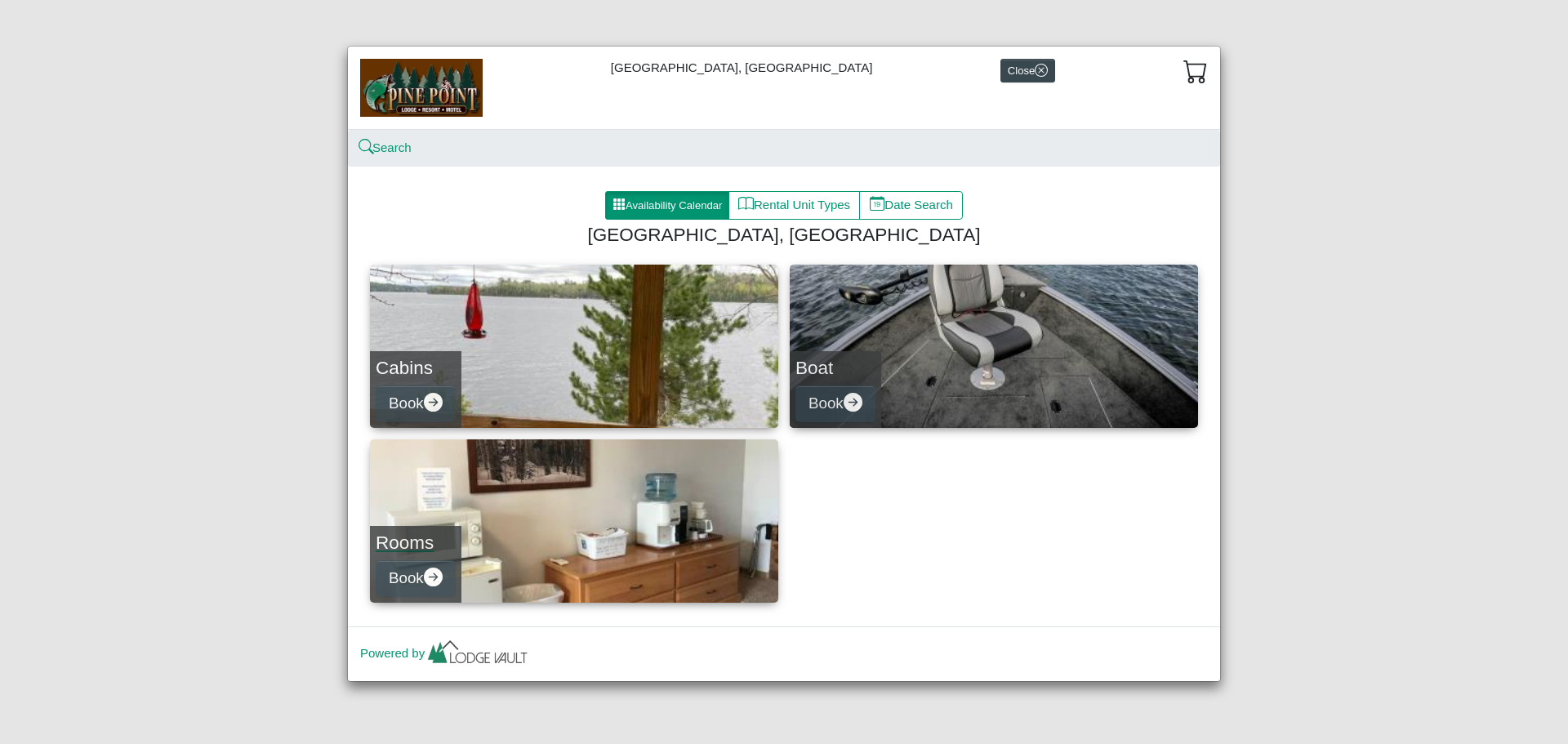
click at [432, 538] on h4 "Rooms" at bounding box center [416, 542] width 80 height 22
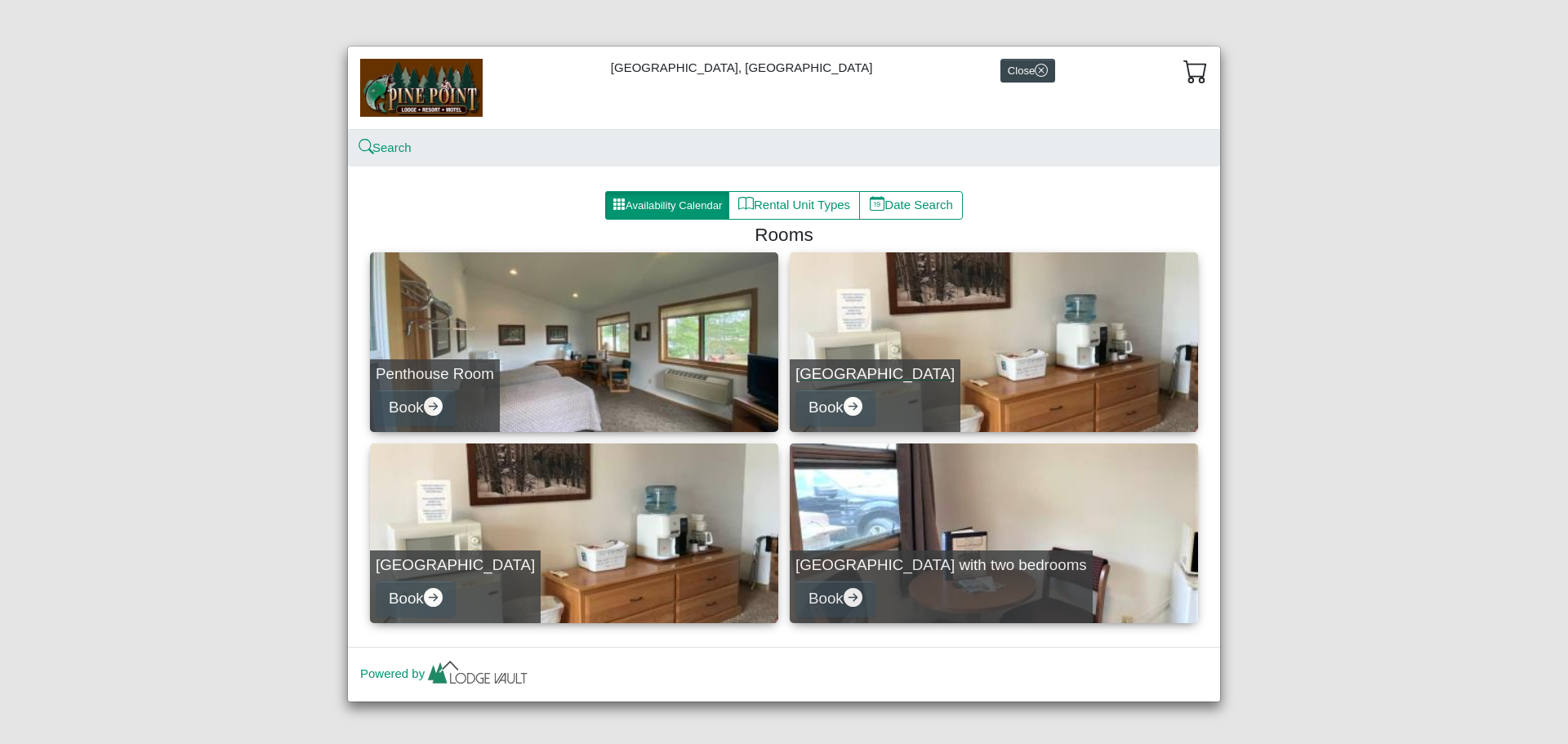
click at [869, 361] on div "[GEOGRAPHIC_DATA] Book" at bounding box center [875, 395] width 171 height 73
select select "*"
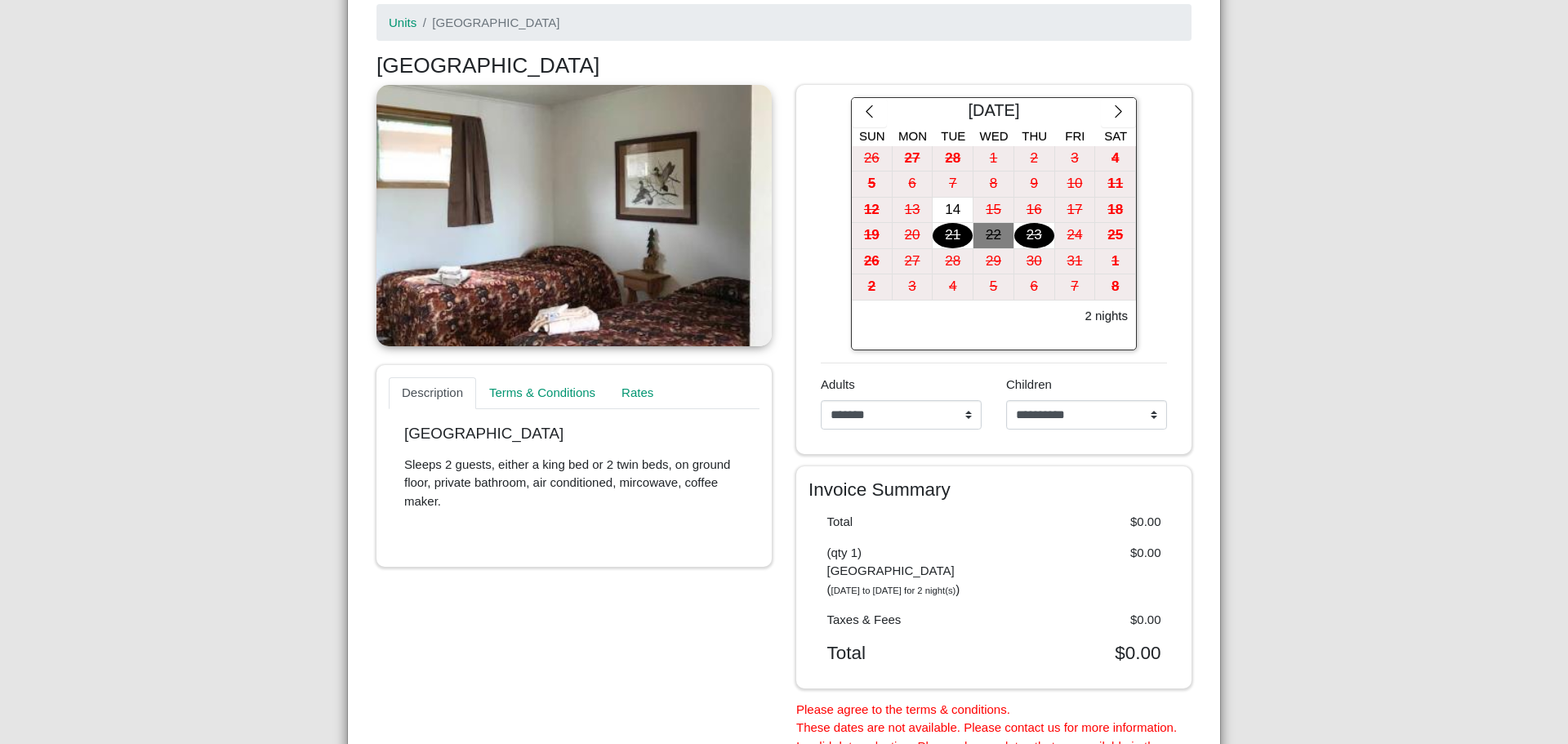
scroll to position [164, 0]
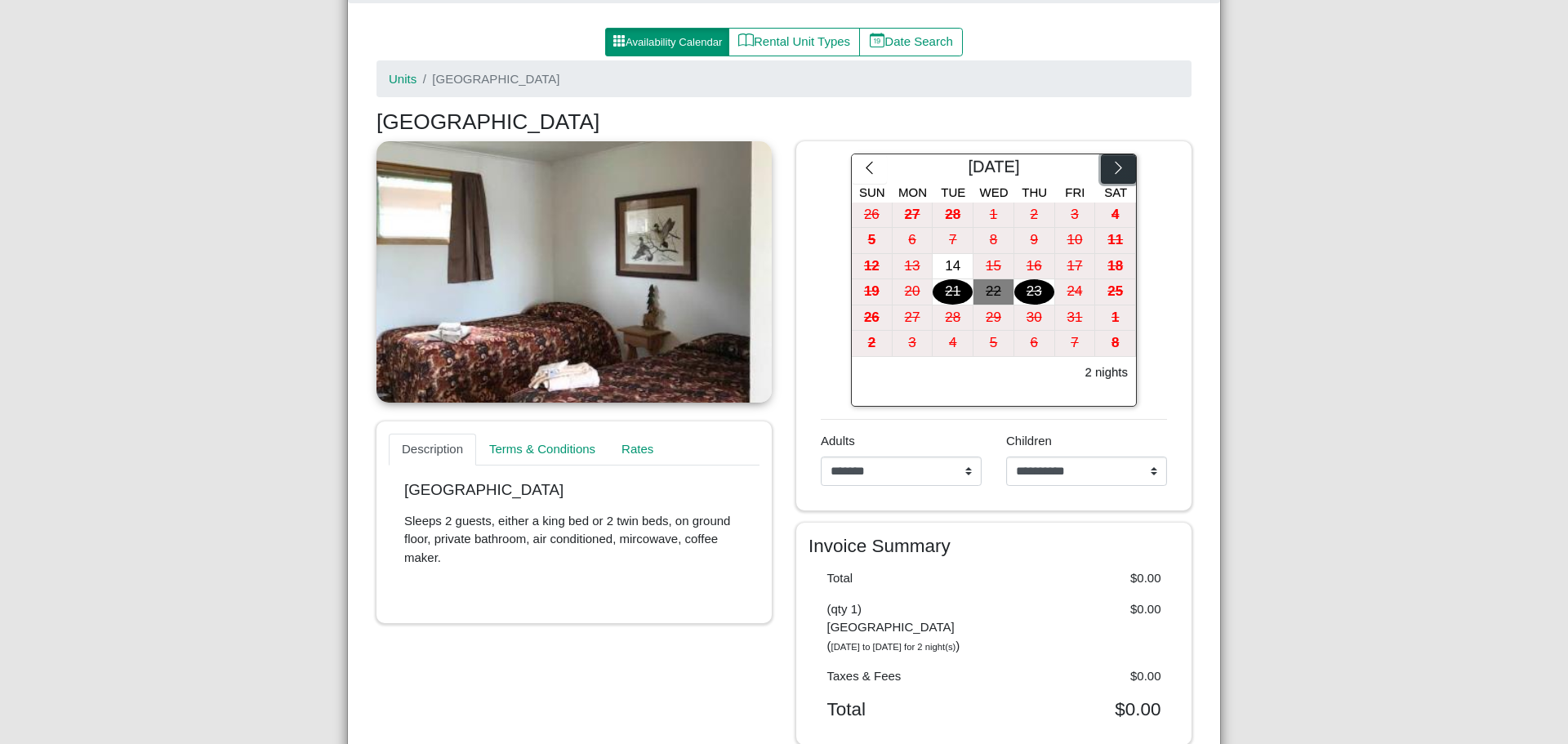
click at [1115, 170] on icon "chevron right" at bounding box center [1118, 168] width 16 height 16
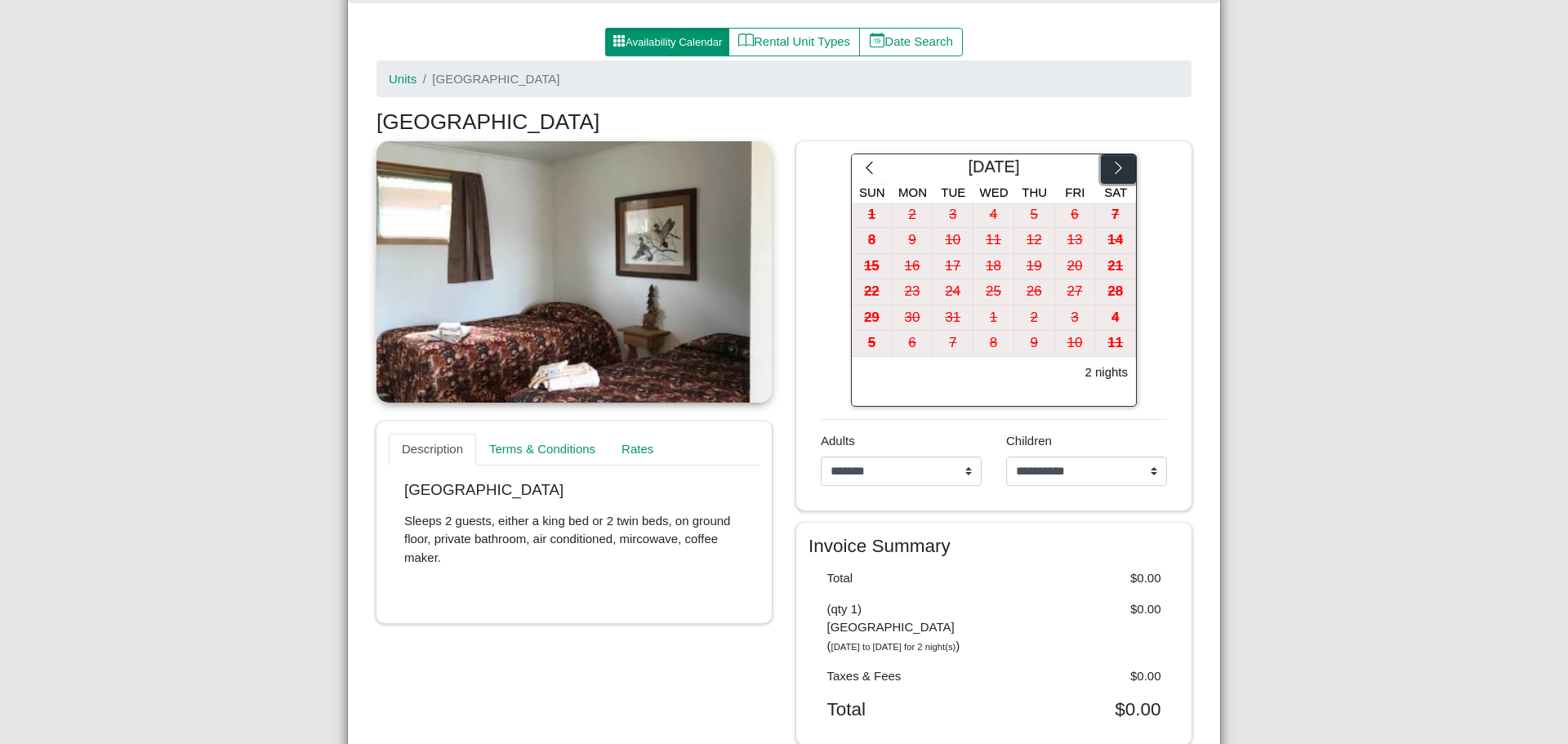
click at [1115, 170] on icon "chevron right" at bounding box center [1118, 168] width 16 height 16
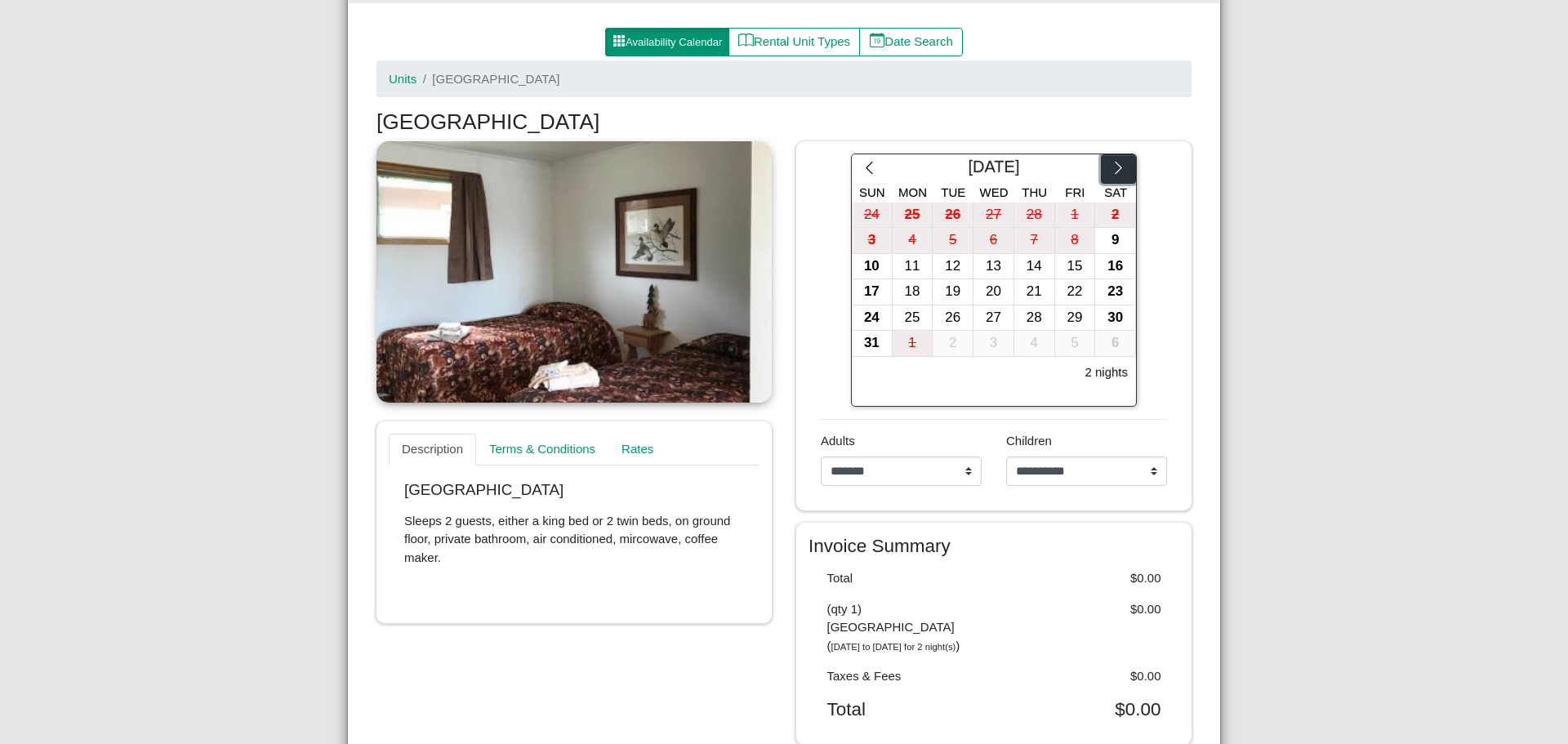
click at [1115, 170] on icon "chevron right" at bounding box center [1118, 168] width 16 height 16
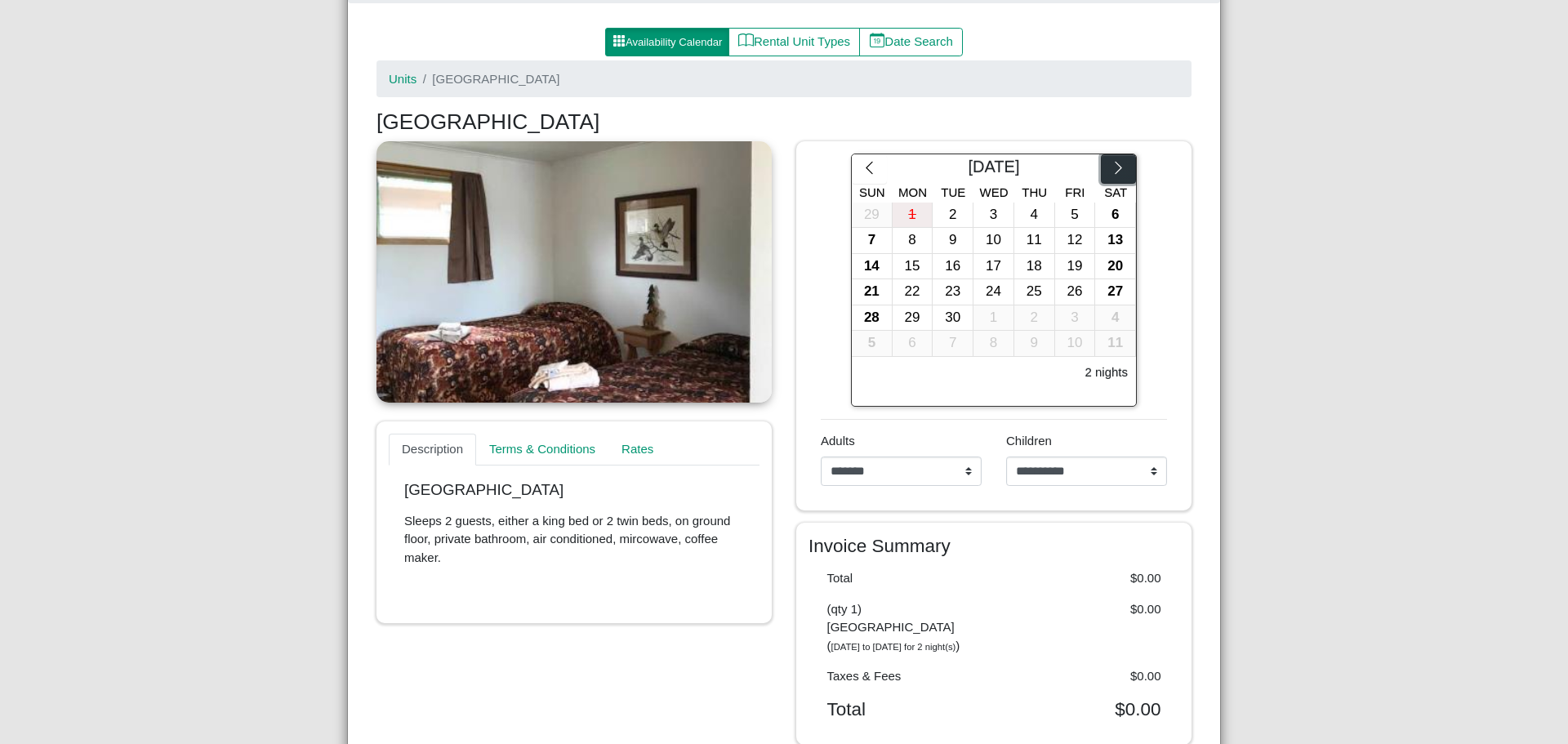
click at [1115, 170] on icon "chevron right" at bounding box center [1118, 168] width 16 height 16
click at [1113, 214] on div "4" at bounding box center [1114, 215] width 40 height 25
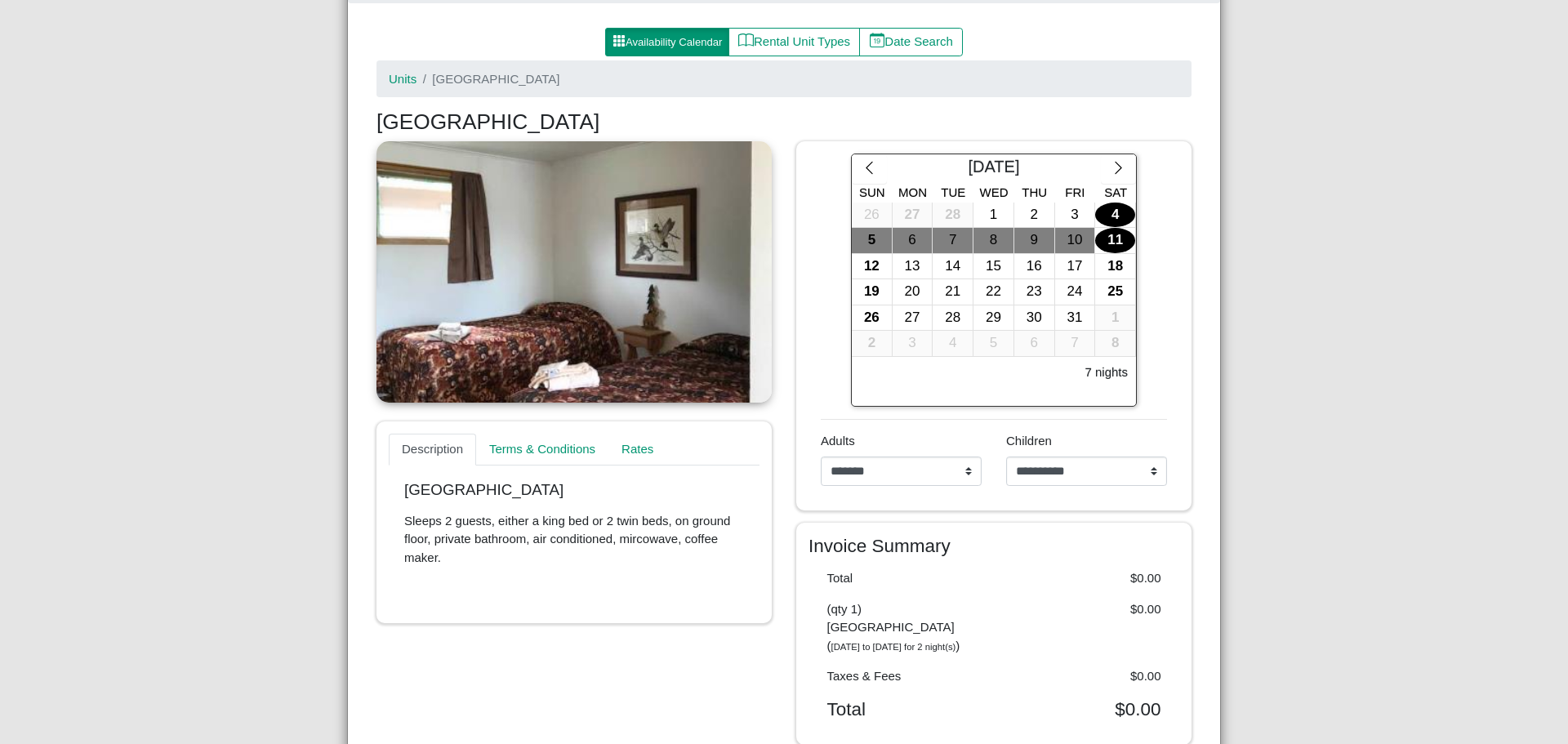
click at [1118, 241] on div "11" at bounding box center [1114, 240] width 40 height 25
